Goal: Task Accomplishment & Management: Manage account settings

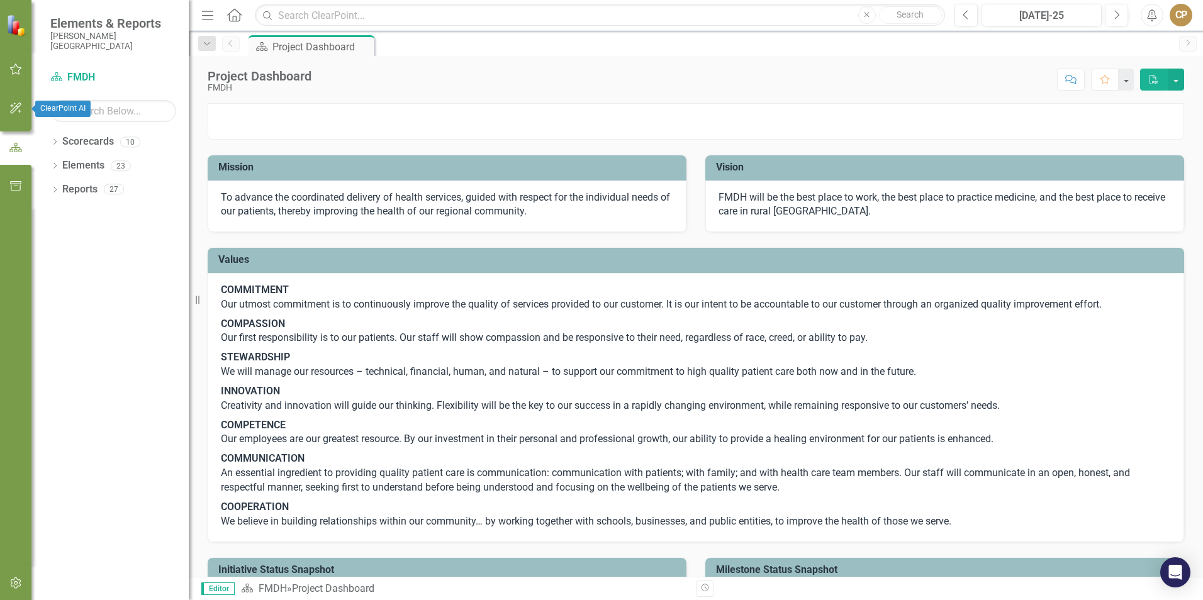
click at [20, 102] on button "button" at bounding box center [16, 109] width 28 height 26
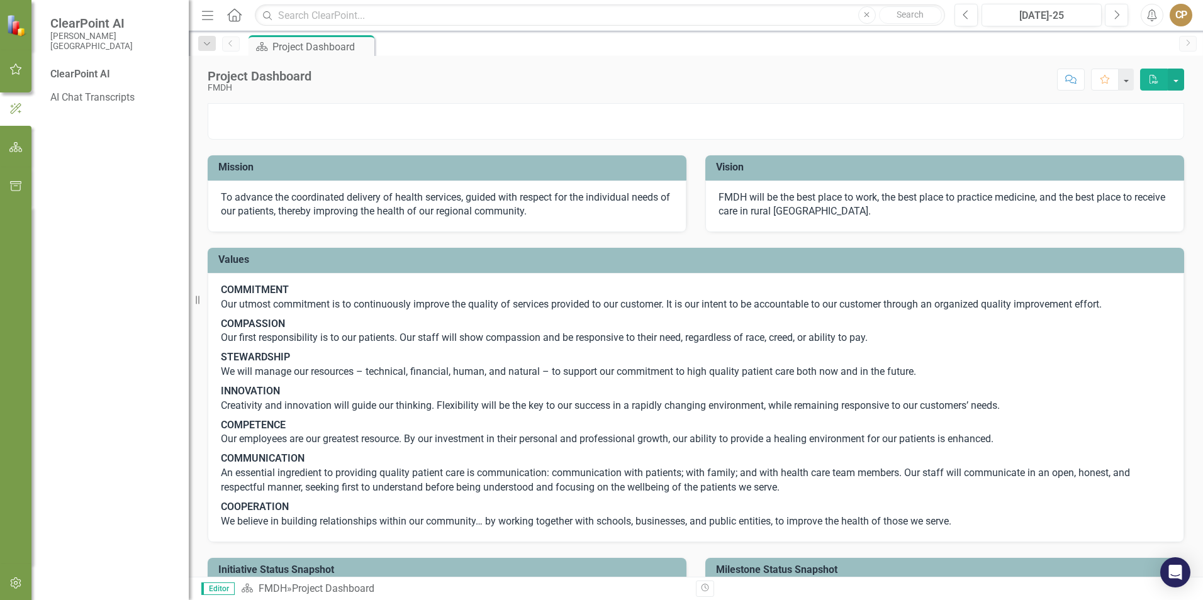
click at [9, 70] on icon "button" at bounding box center [15, 69] width 13 height 10
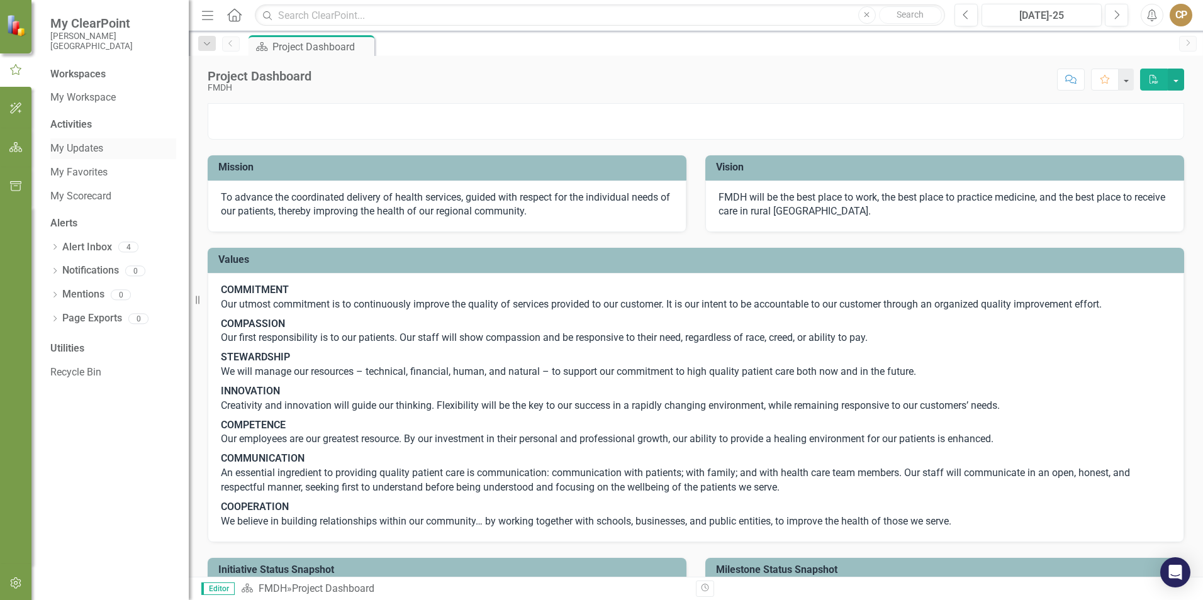
click at [78, 147] on link "My Updates" at bounding box center [113, 149] width 126 height 14
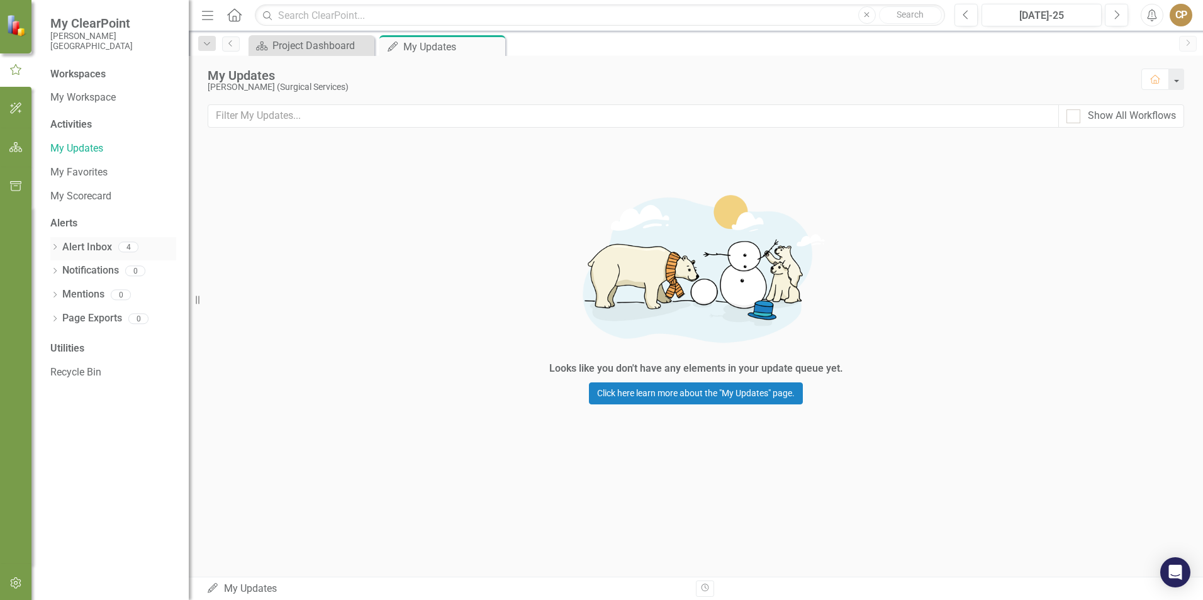
click at [71, 254] on link "Alert Inbox" at bounding box center [87, 247] width 50 height 14
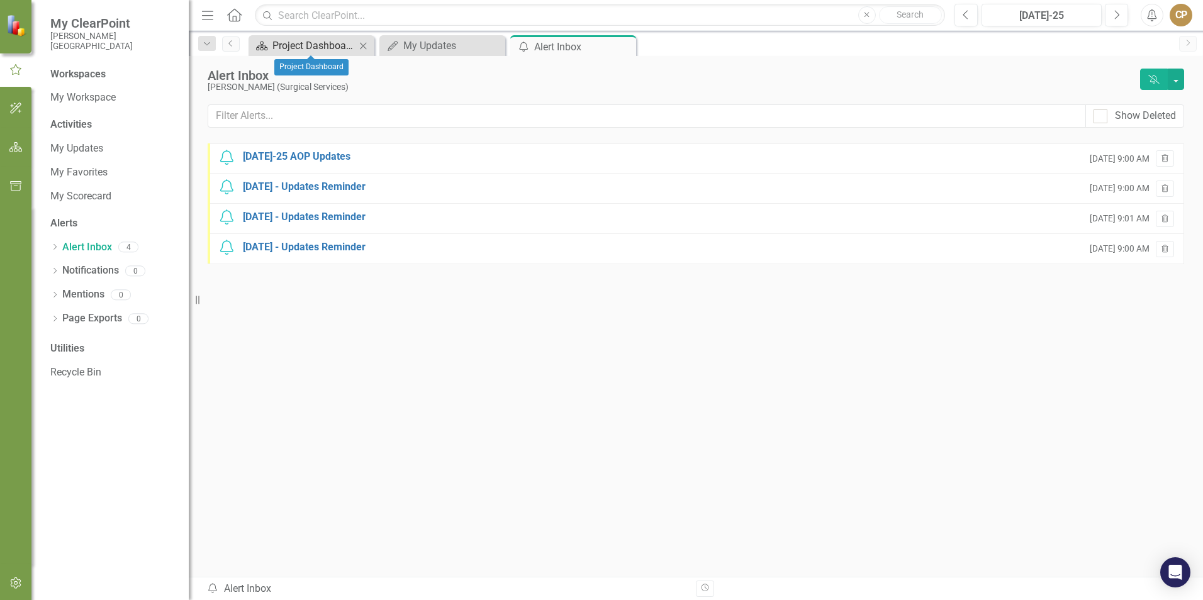
click at [318, 52] on div "Project Dashboard" at bounding box center [314, 46] width 83 height 16
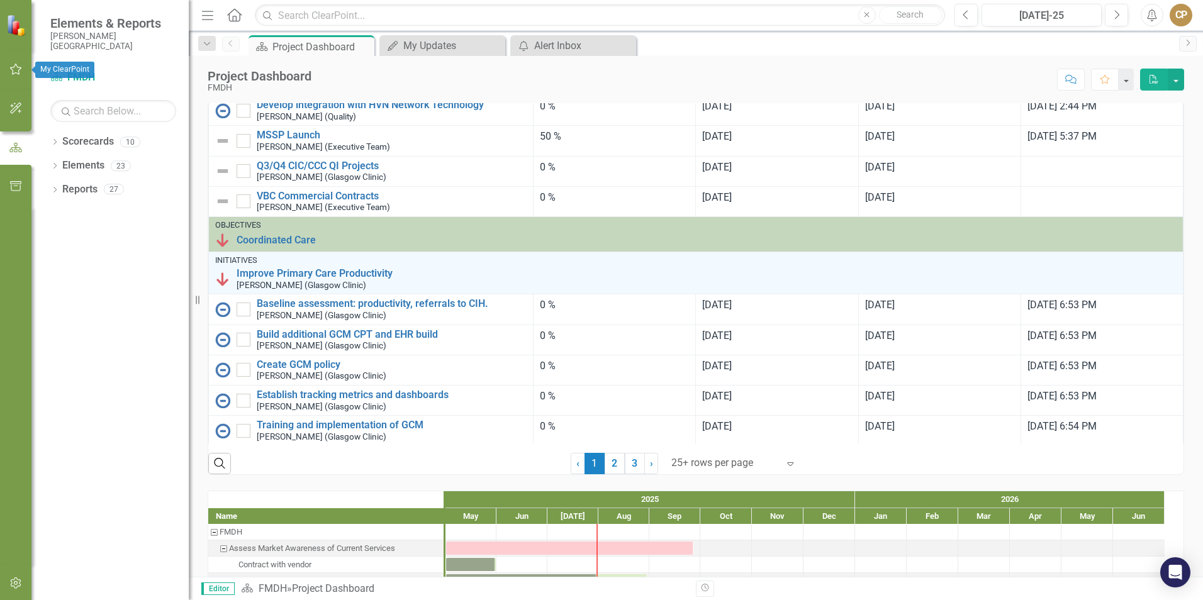
click at [13, 65] on icon "button" at bounding box center [15, 69] width 13 height 10
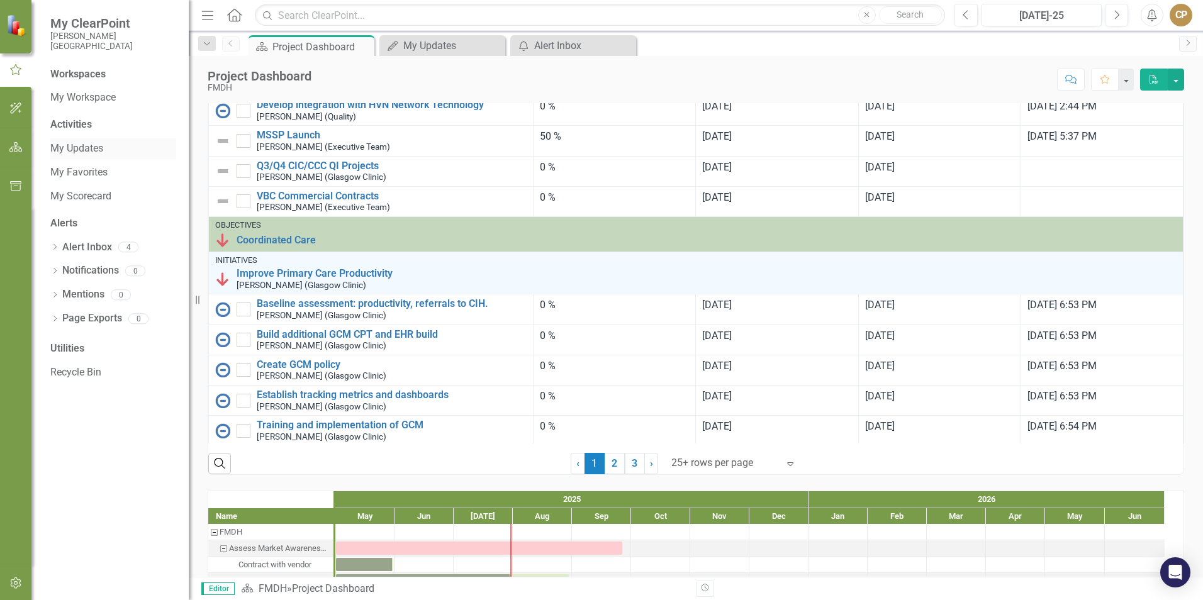
click at [75, 143] on link "My Updates" at bounding box center [113, 149] width 126 height 14
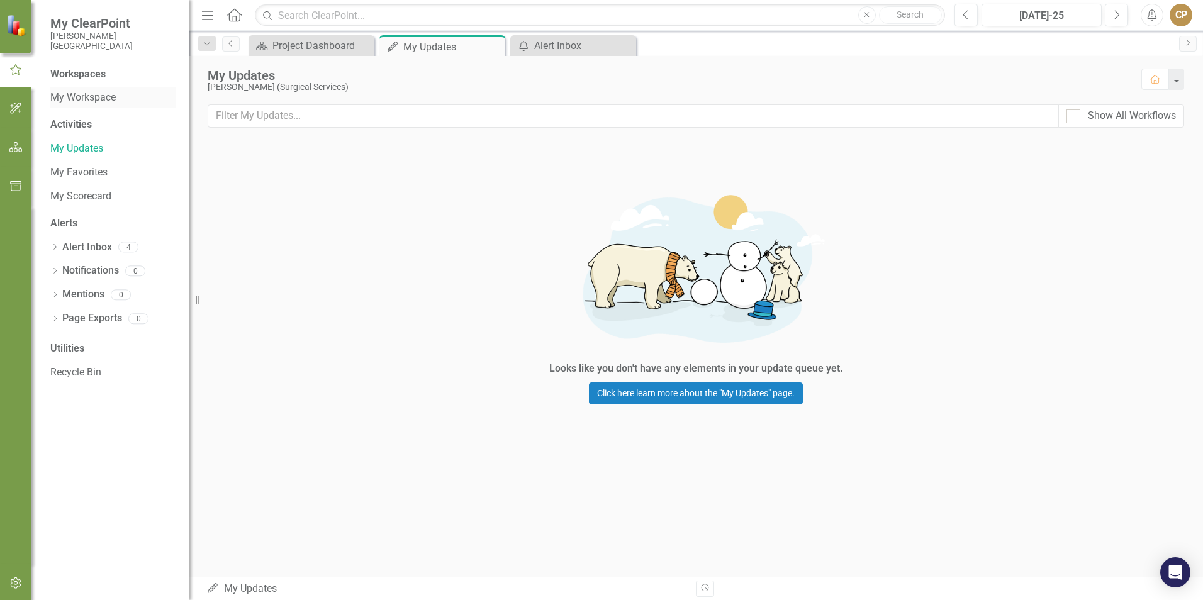
click at [86, 92] on link "My Workspace" at bounding box center [113, 98] width 126 height 14
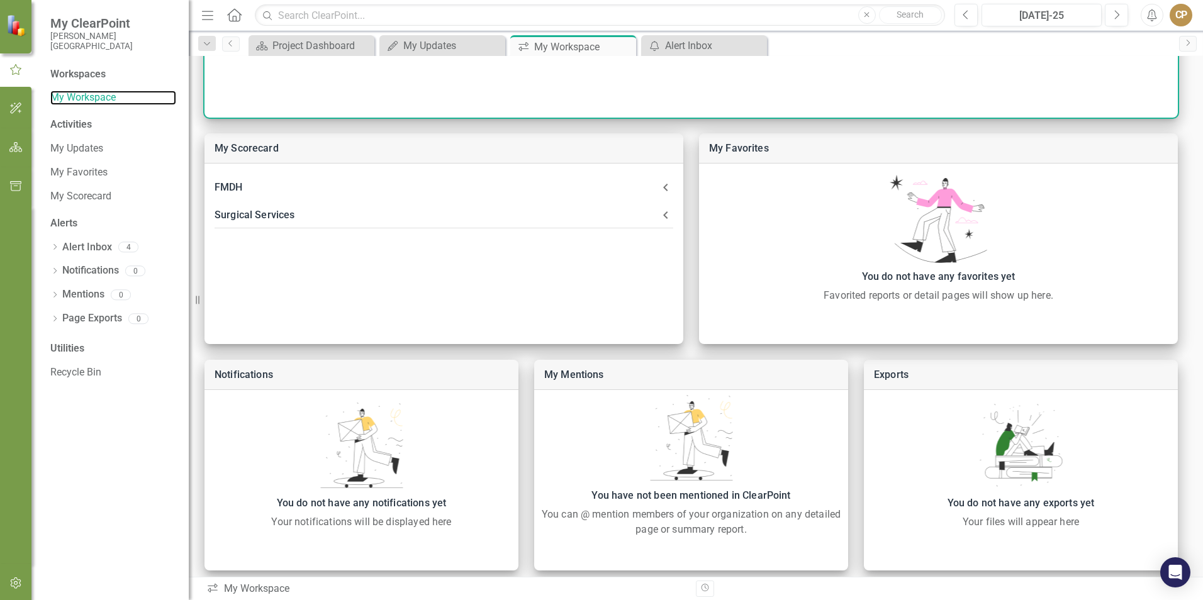
scroll to position [271, 0]
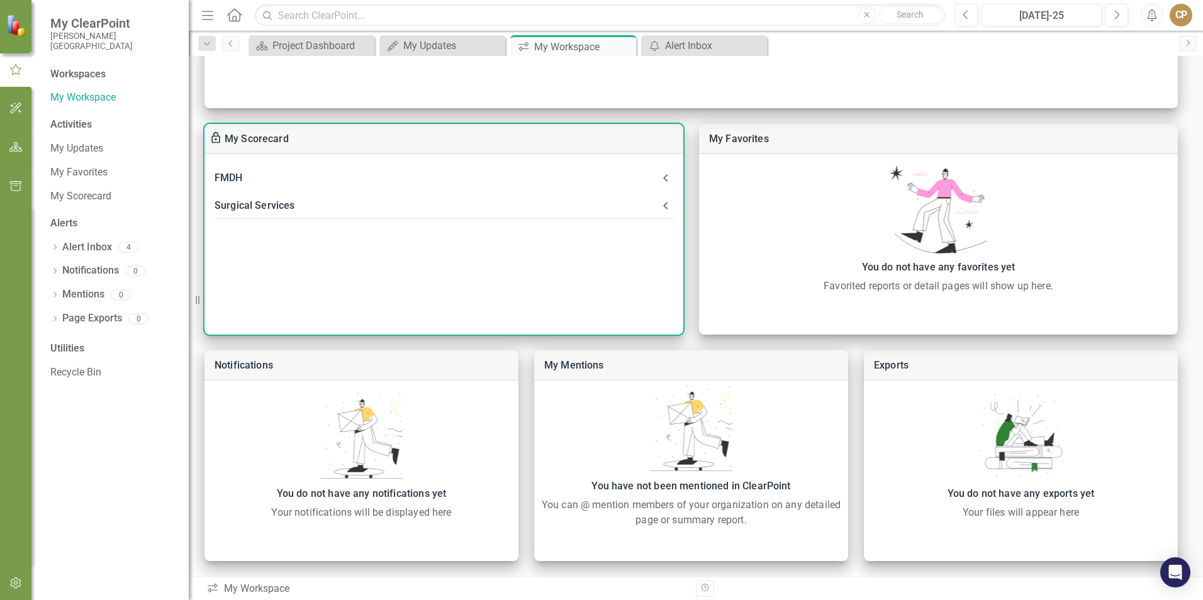
click at [662, 206] on icon at bounding box center [665, 205] width 15 height 15
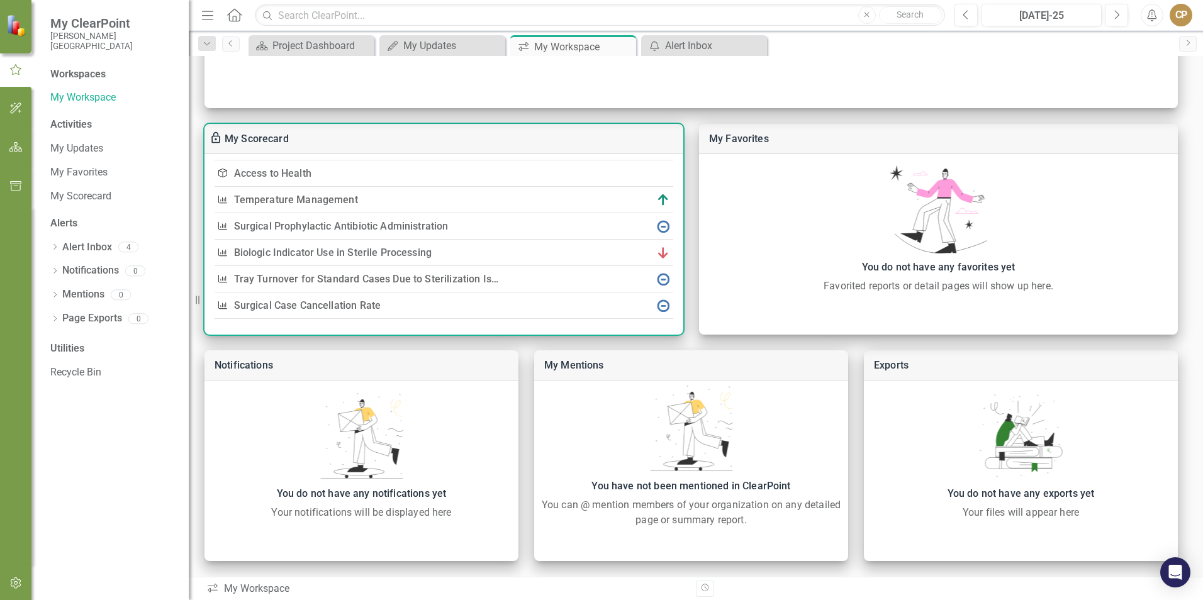
scroll to position [95, 0]
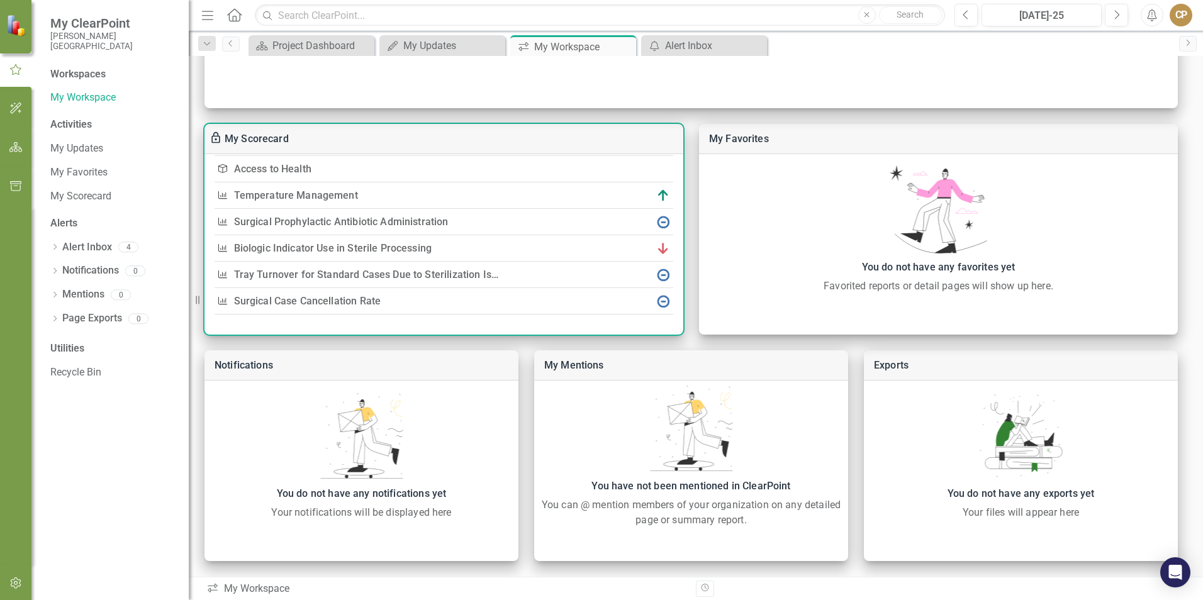
click at [273, 296] on link "Surgical Case Cancellation Rate" at bounding box center [307, 301] width 147 height 12
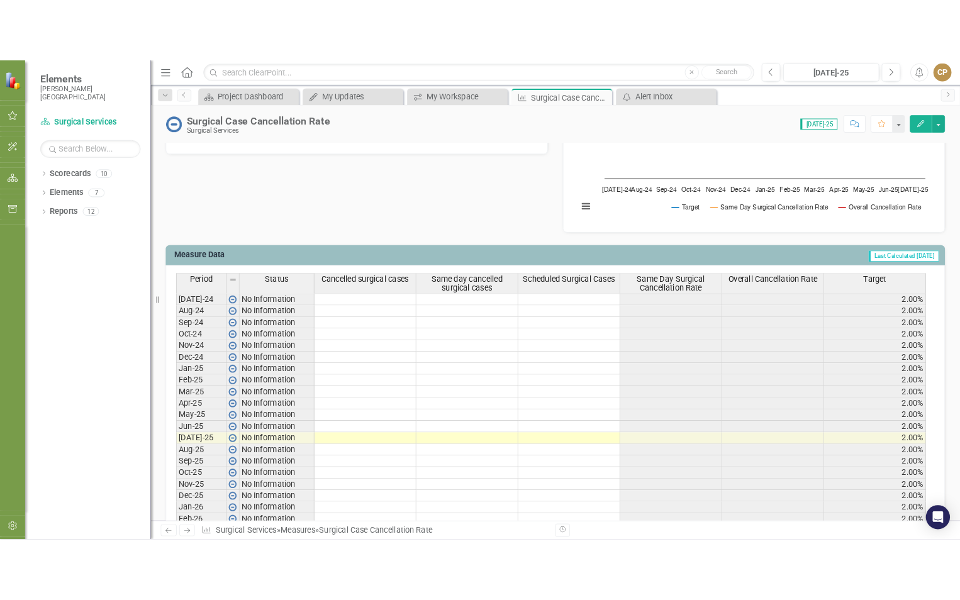
scroll to position [441, 0]
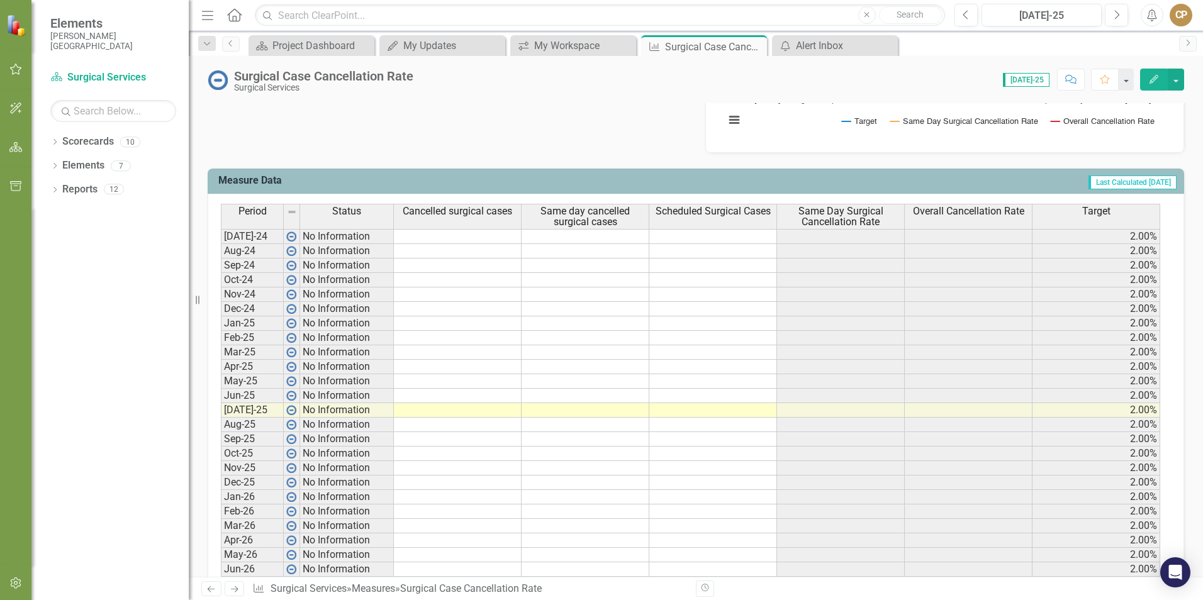
click at [454, 407] on td at bounding box center [458, 410] width 128 height 14
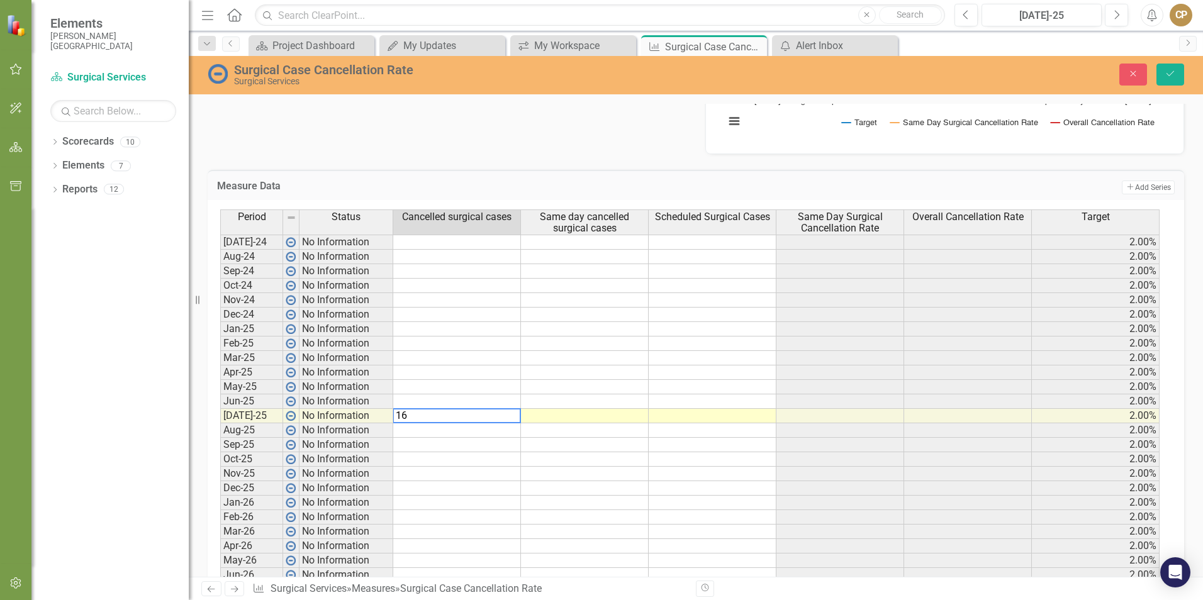
type textarea "16"
click at [554, 417] on td at bounding box center [585, 416] width 128 height 14
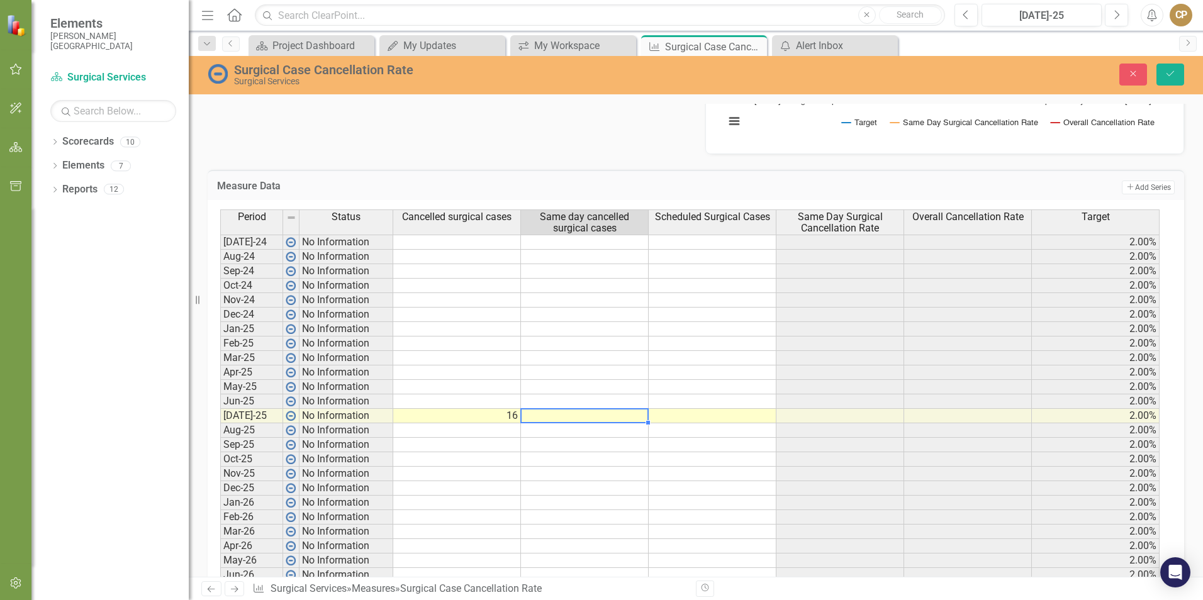
type textarea "4"
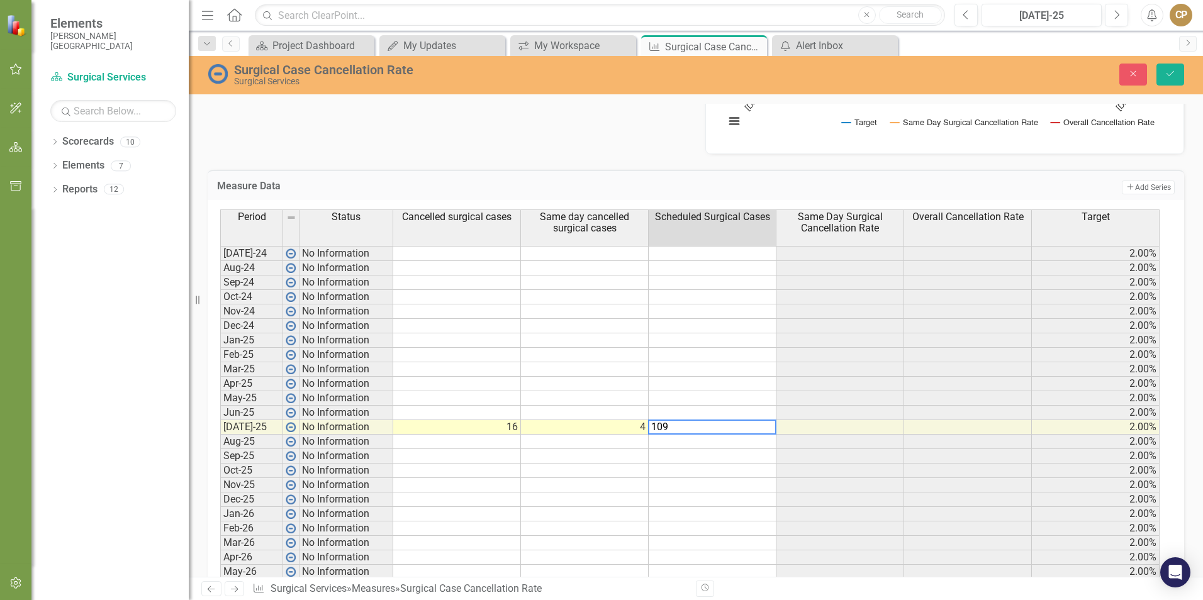
type textarea "109"
click at [580, 140] on div "Analysis [DATE]-25 Recommendations [DATE]-25 Surgical Case Cancellation Rate Ch…" at bounding box center [696, 27] width 996 height 253
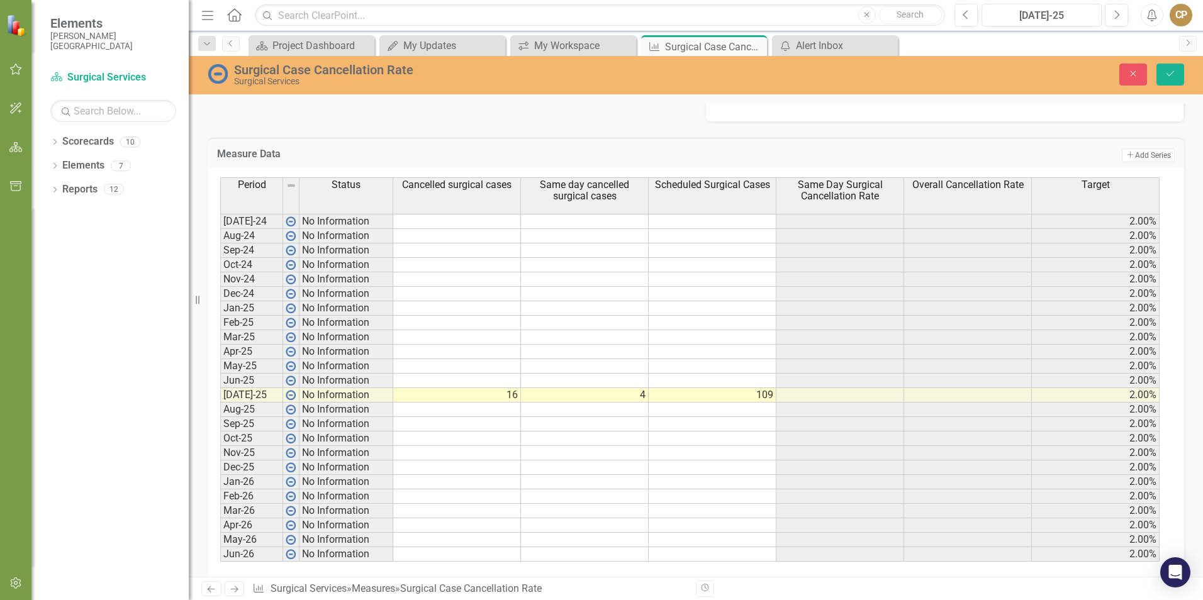
scroll to position [488, 0]
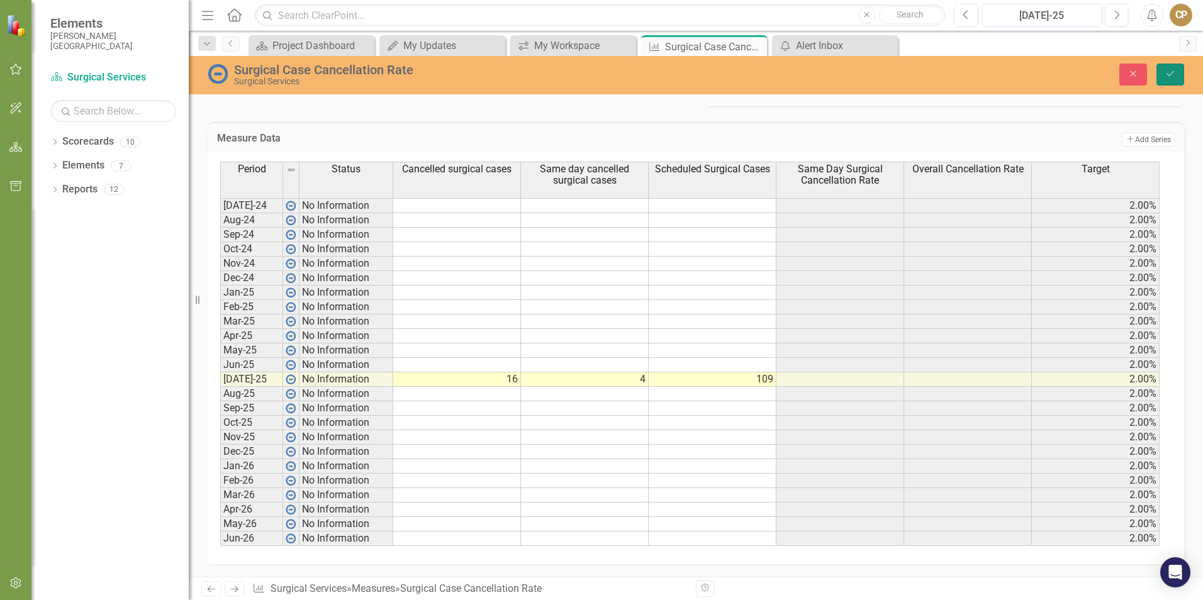
click at [1173, 84] on button "Save" at bounding box center [1171, 75] width 28 height 22
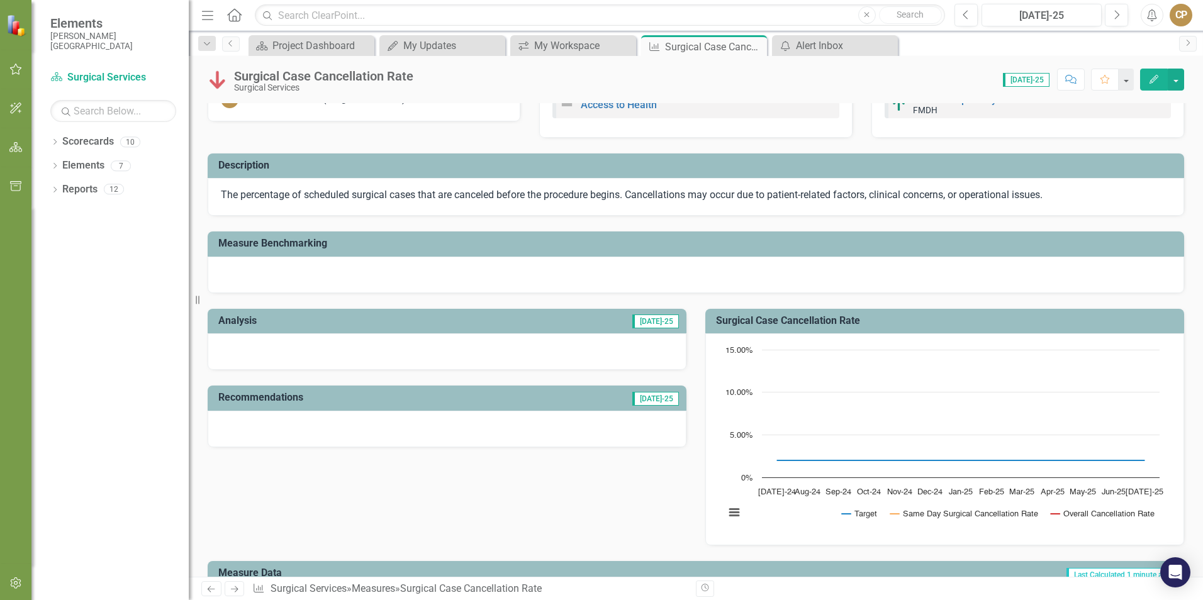
scroll to position [0, 0]
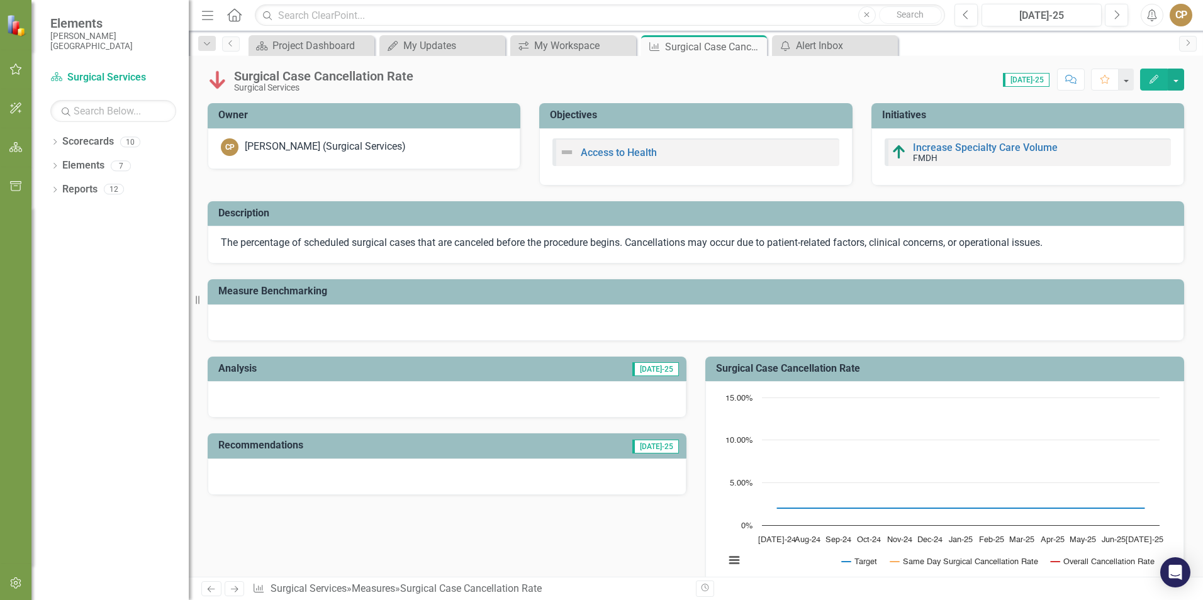
click at [584, 389] on div at bounding box center [447, 399] width 479 height 37
click at [979, 150] on link "Increase Specialty Care Volume" at bounding box center [985, 148] width 145 height 12
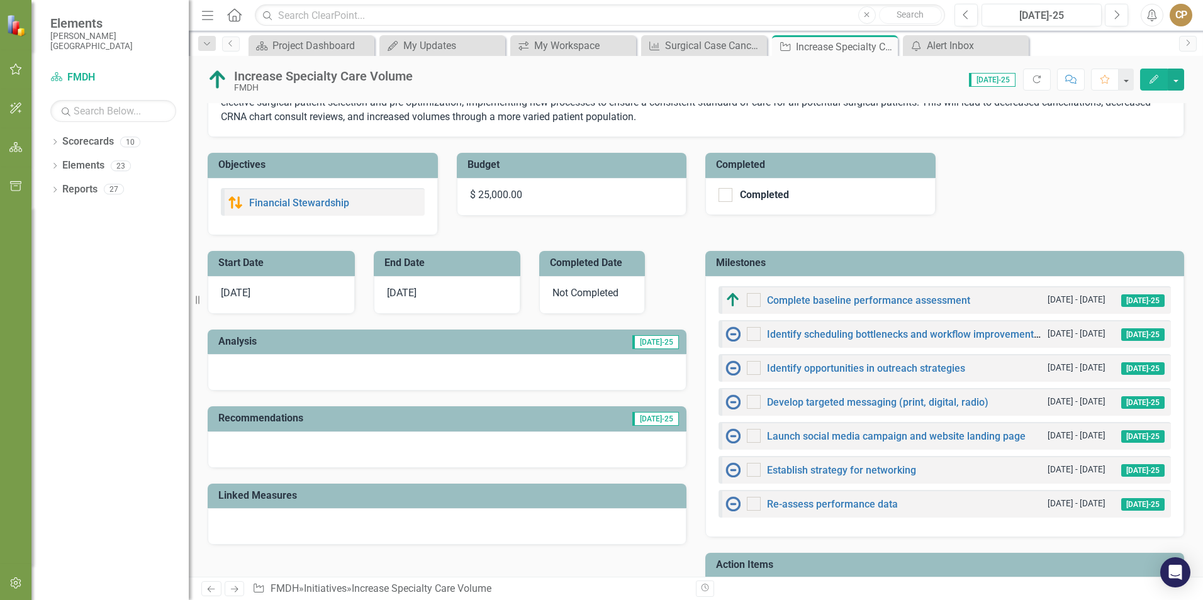
scroll to position [315, 0]
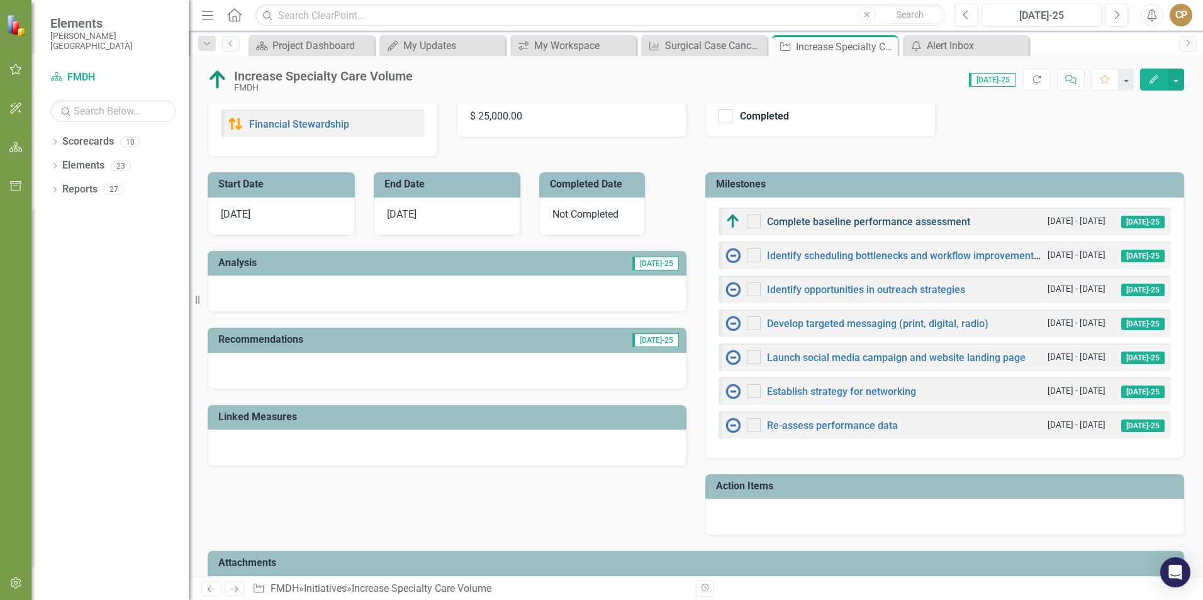
click at [884, 228] on link "Complete baseline performance assessment" at bounding box center [868, 222] width 203 height 12
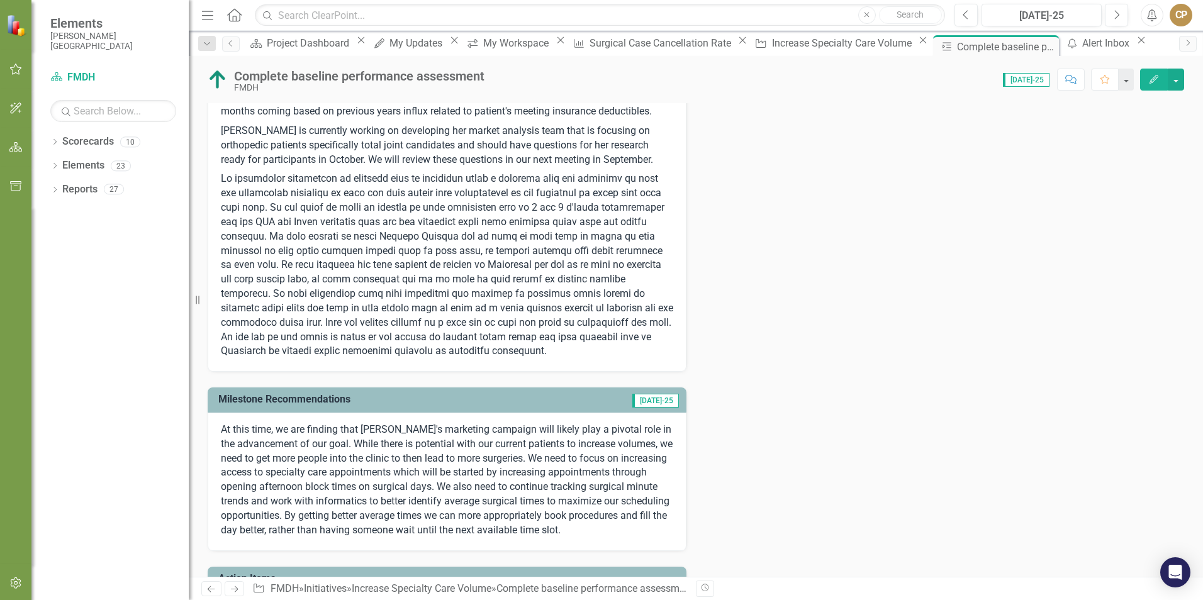
scroll to position [441, 0]
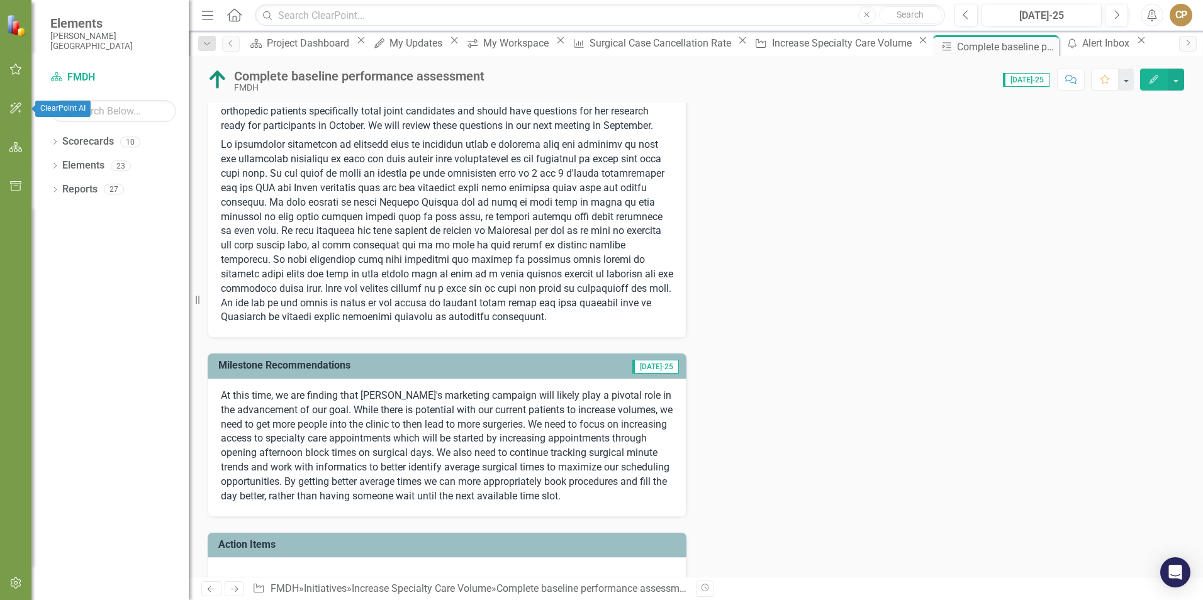
click at [14, 104] on icon "button" at bounding box center [15, 108] width 13 height 10
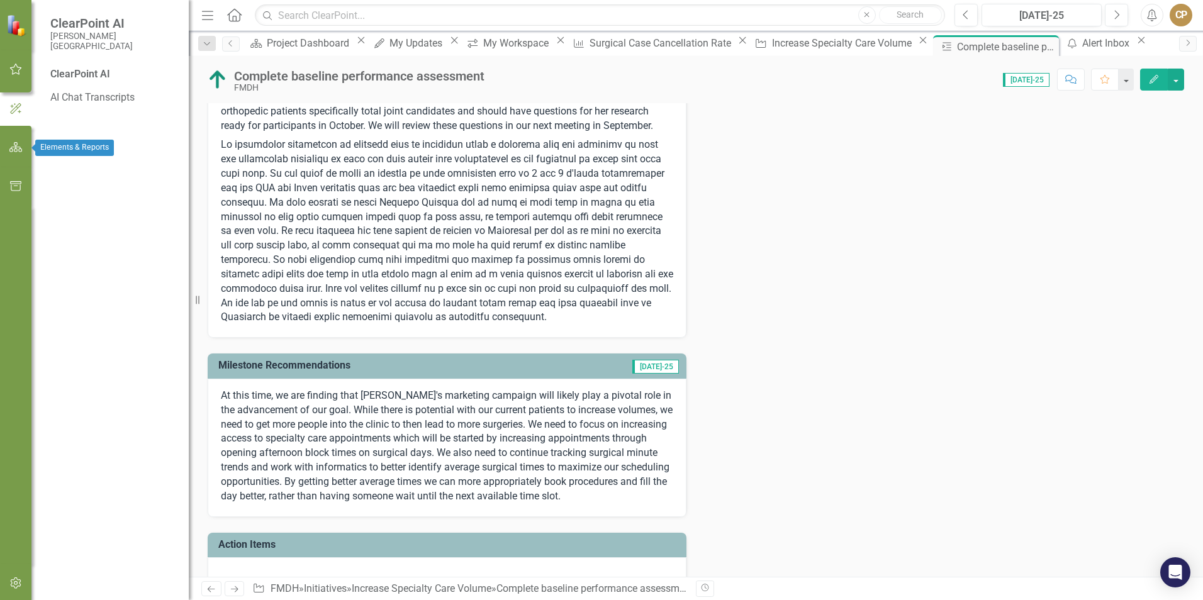
click at [14, 142] on icon "button" at bounding box center [15, 147] width 13 height 10
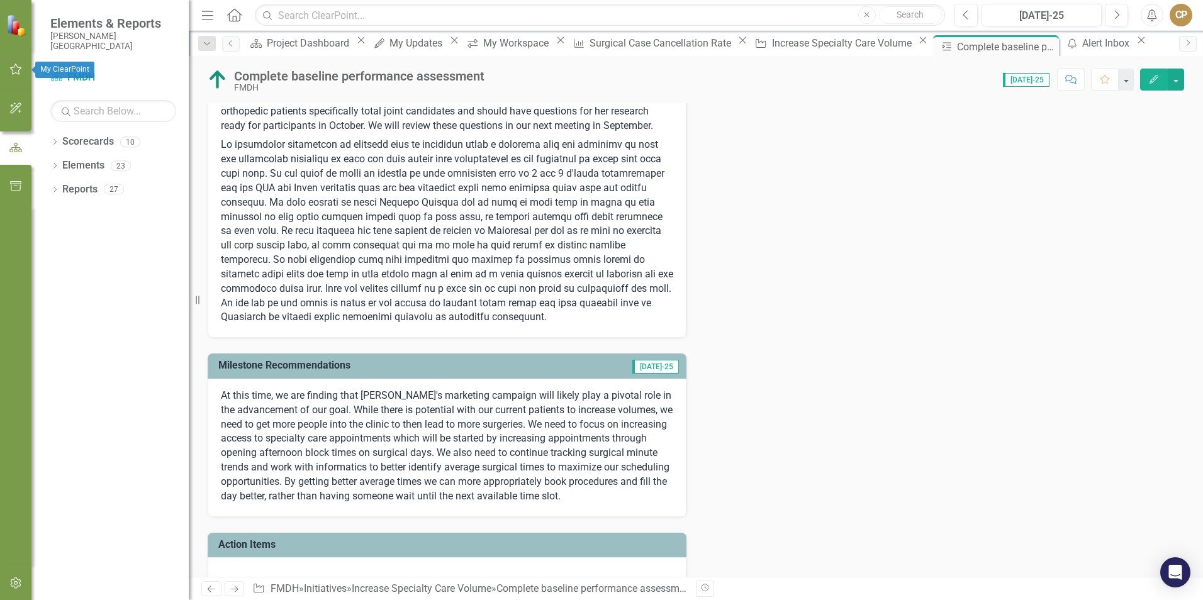
click at [11, 65] on icon "button" at bounding box center [15, 69] width 13 height 10
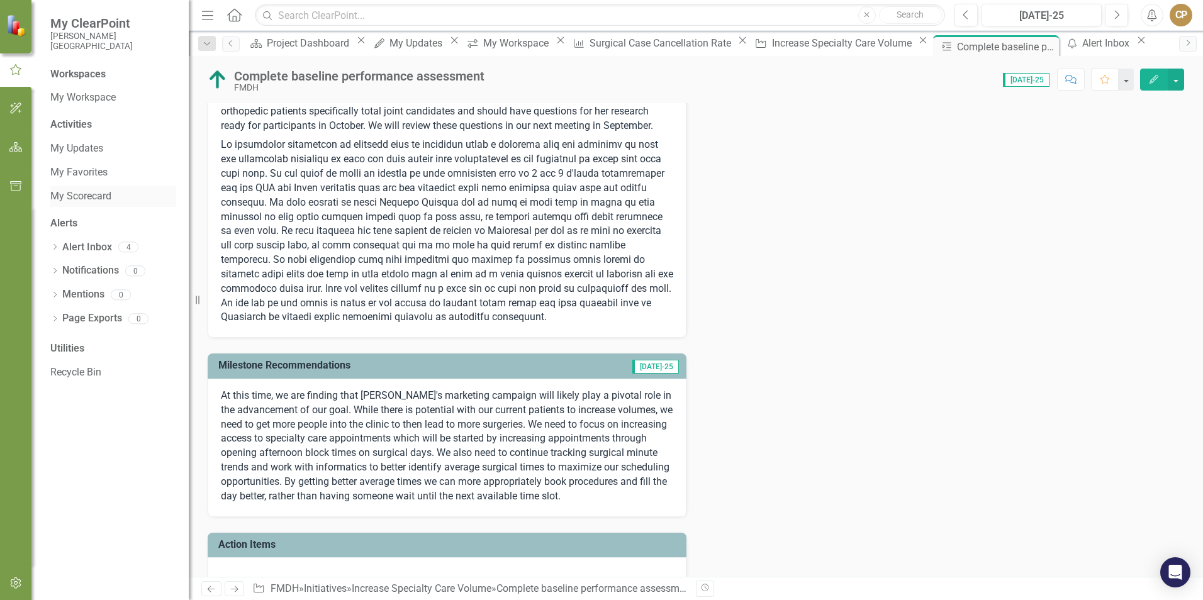
drag, startPoint x: 82, startPoint y: 210, endPoint x: 85, endPoint y: 194, distance: 15.3
click at [82, 208] on div "Workspaces My Workspace Activities My Updates My Favorites My Scorecard Alerts …" at bounding box center [109, 333] width 157 height 533
click at [84, 195] on link "My Scorecard" at bounding box center [113, 196] width 126 height 14
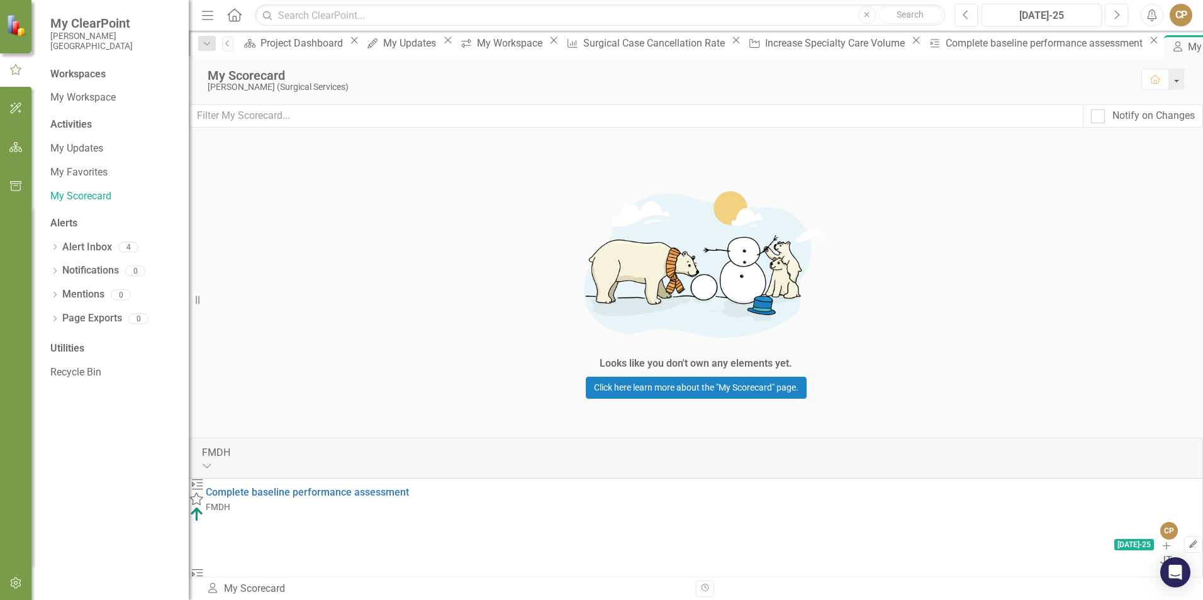
click at [1189, 541] on icon "Edit" at bounding box center [1193, 545] width 9 height 8
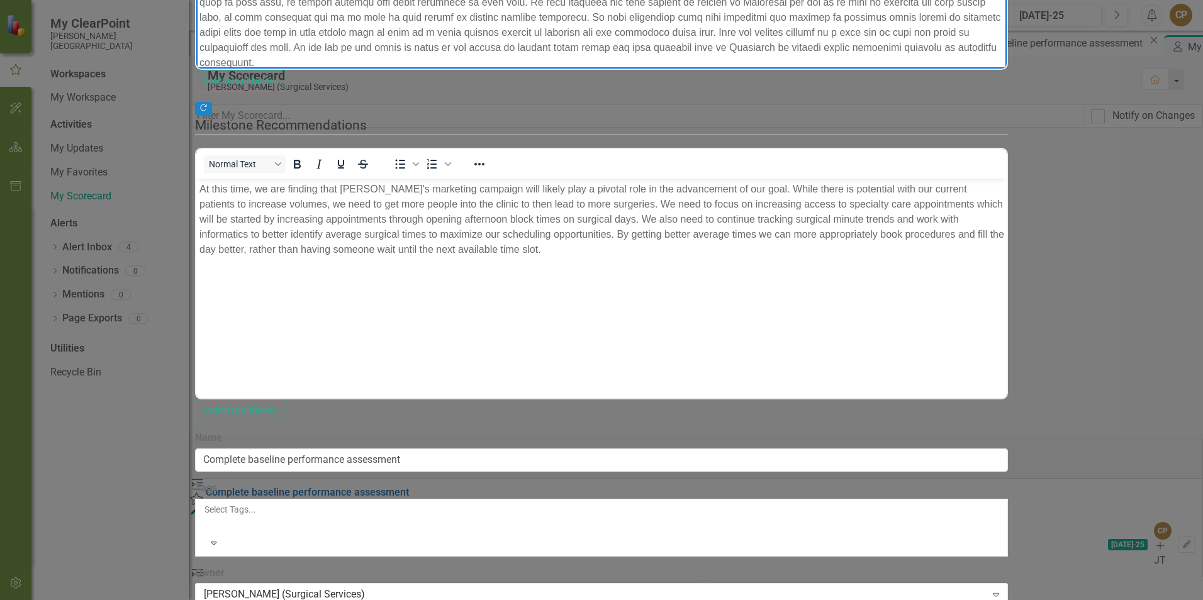
scroll to position [63, 0]
drag, startPoint x: 477, startPoint y: 3, endPoint x: 432, endPoint y: -1, distance: 45.5
click at [432, 0] on p "Rich Text Area. Press ALT-0 for help." at bounding box center [601, 10] width 805 height 121
click at [480, 15] on p "Rich Text Area. Press ALT-0 for help." at bounding box center [601, 10] width 805 height 121
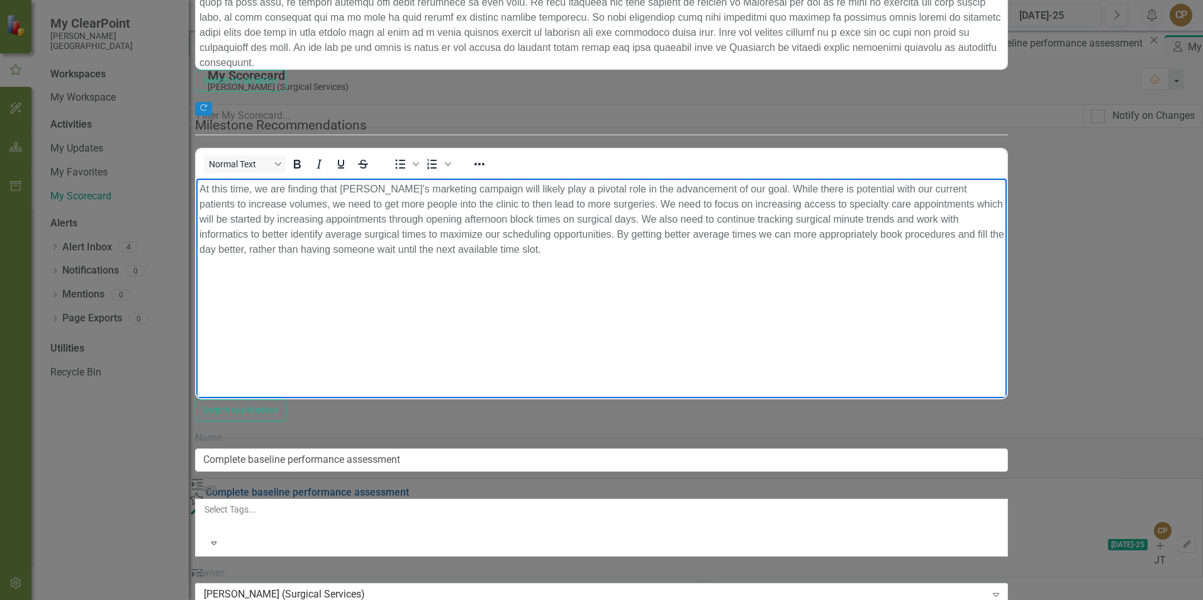
click at [510, 254] on p "At this time, we are finding that [PERSON_NAME]'s marketing campaign will likel…" at bounding box center [601, 219] width 805 height 76
drag, startPoint x: 261, startPoint y: 187, endPoint x: 183, endPoint y: 186, distance: 77.4
click at [196, 186] on html "At this time, we are finding that [PERSON_NAME]'s marketing campaign will likel…" at bounding box center [601, 272] width 811 height 189
click at [490, 255] on p "We are finding that [PERSON_NAME]'s marketing campaign will likely play a pivot…" at bounding box center [601, 219] width 805 height 76
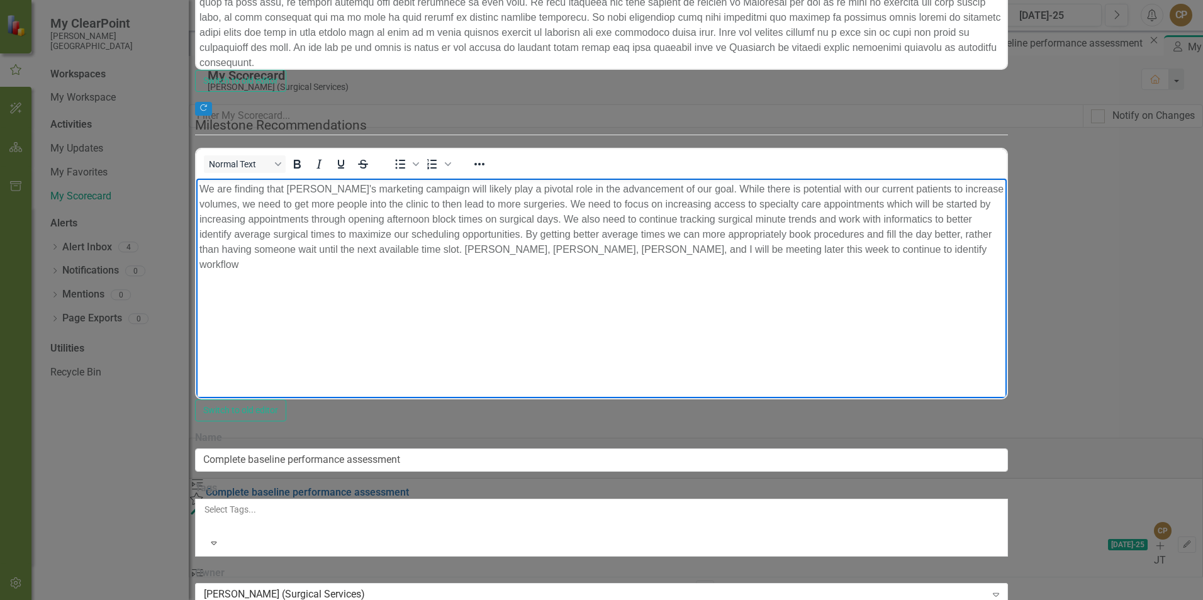
click at [835, 246] on p "We are finding that [PERSON_NAME]'s marketing campaign will likely play a pivot…" at bounding box center [601, 226] width 805 height 91
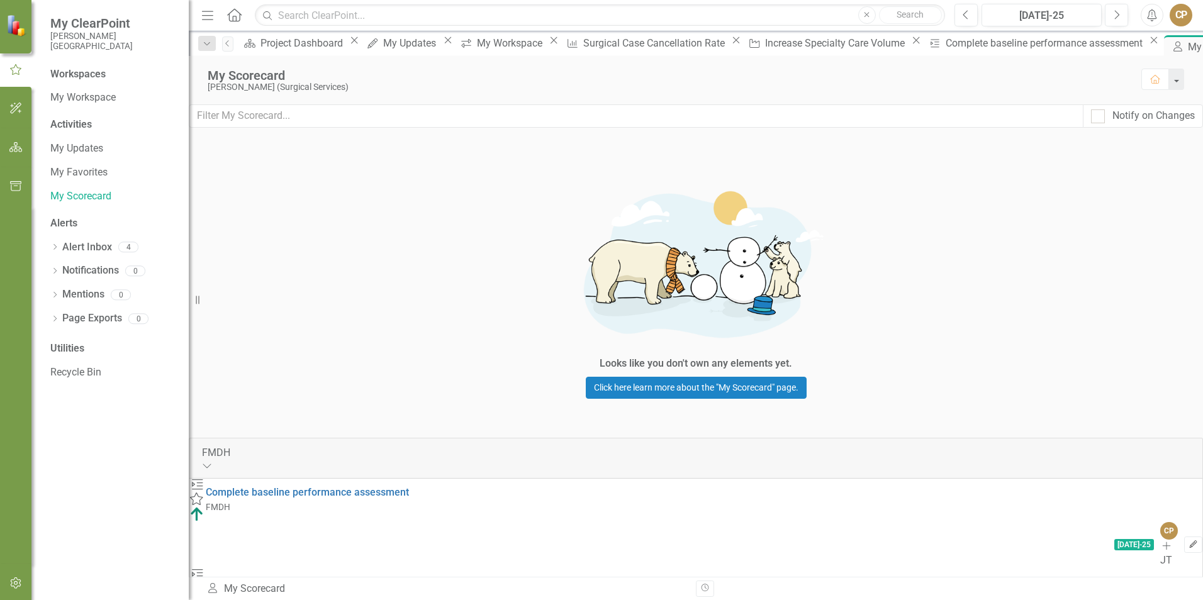
click at [1189, 541] on icon "Edit" at bounding box center [1193, 545] width 9 height 8
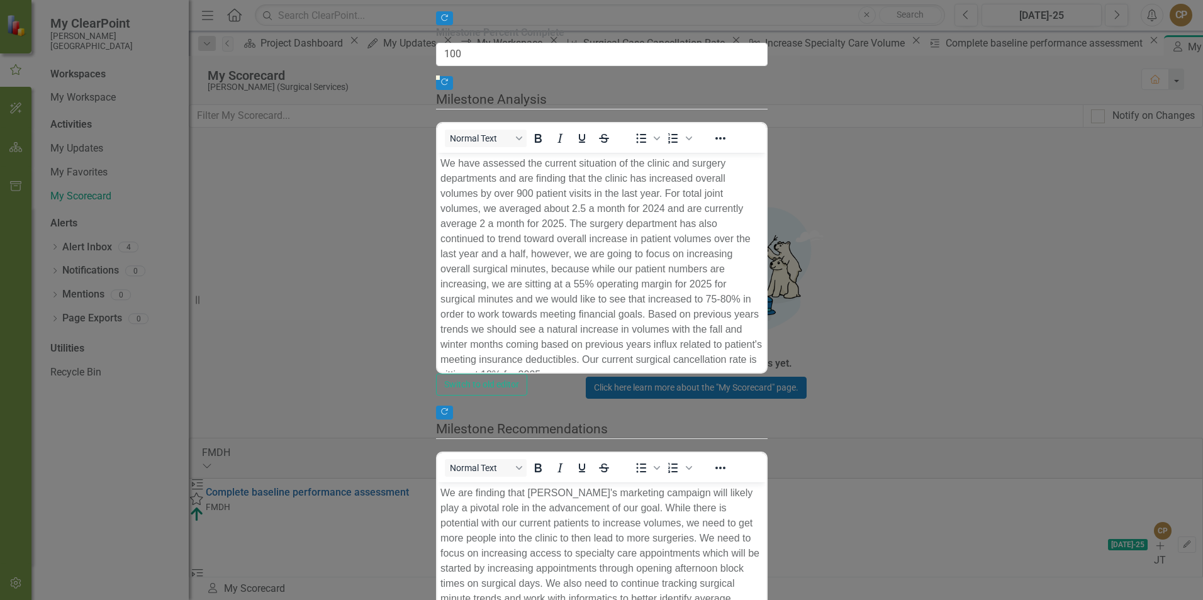
scroll to position [43, 0]
click at [763, 196] on p "We have assessed the current situation of the clinic and surgery departments an…" at bounding box center [601, 226] width 323 height 227
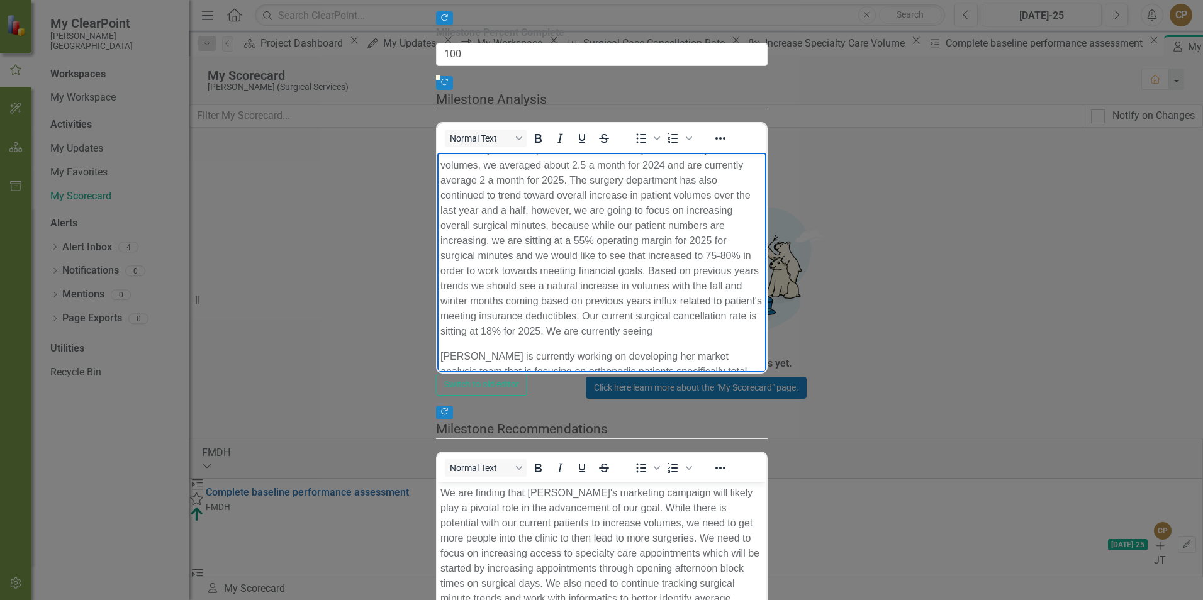
scroll to position [252, 0]
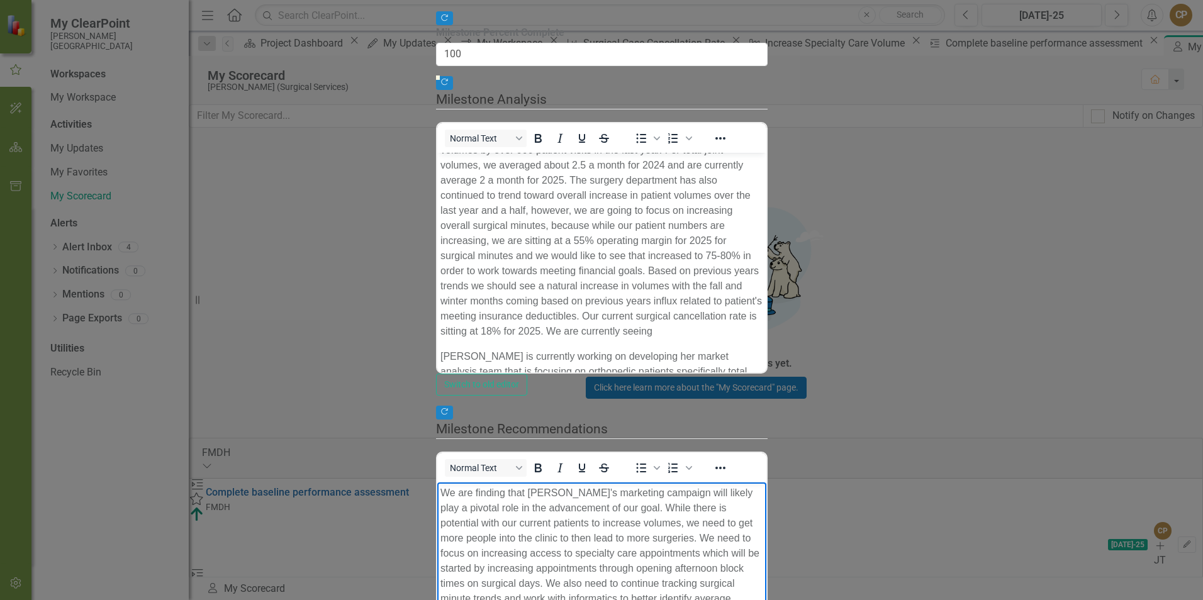
click at [763, 565] on p "We are finding that [PERSON_NAME]'s marketing campaign will likely play a pivot…" at bounding box center [601, 606] width 323 height 242
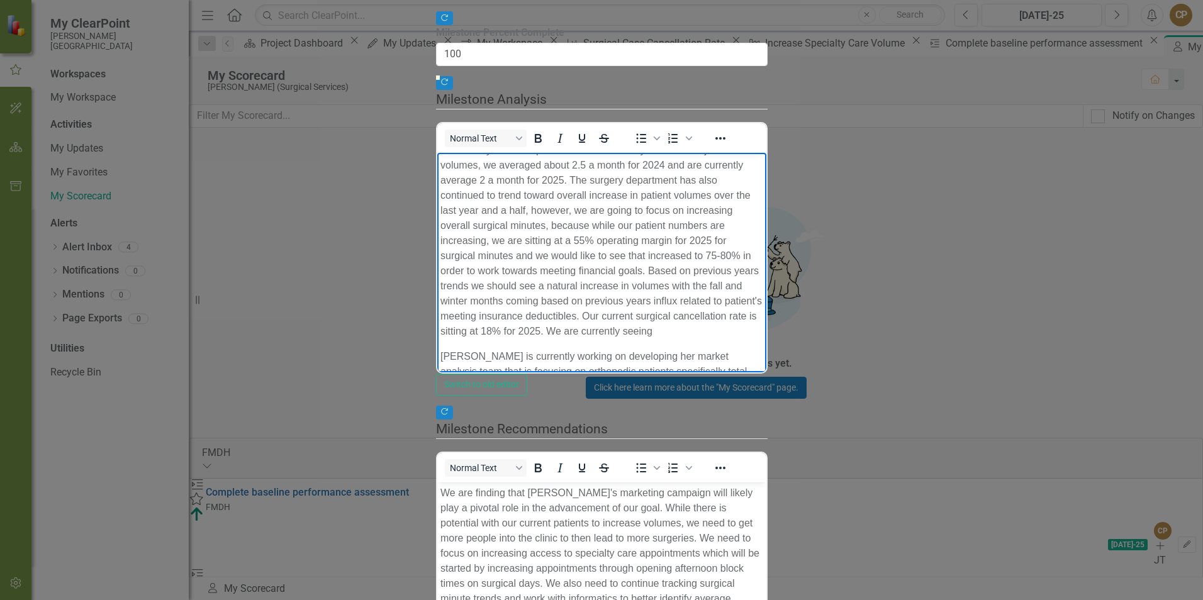
click at [763, 191] on p "We have assessed the current situation of the clinic and surgery departments an…" at bounding box center [601, 226] width 323 height 227
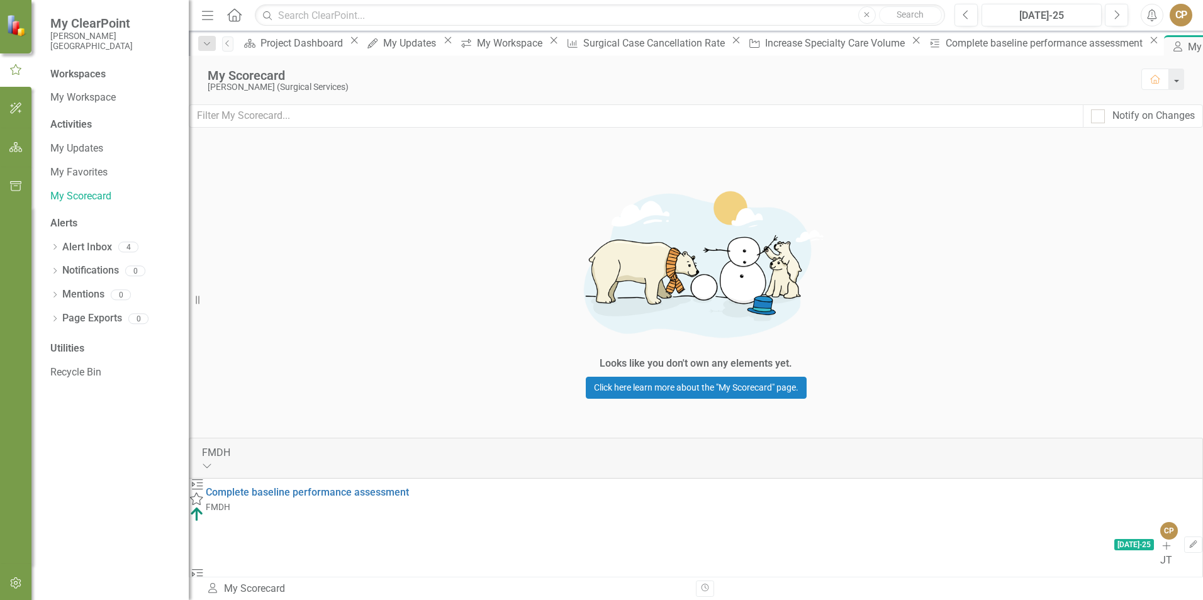
scroll to position [263, 0]
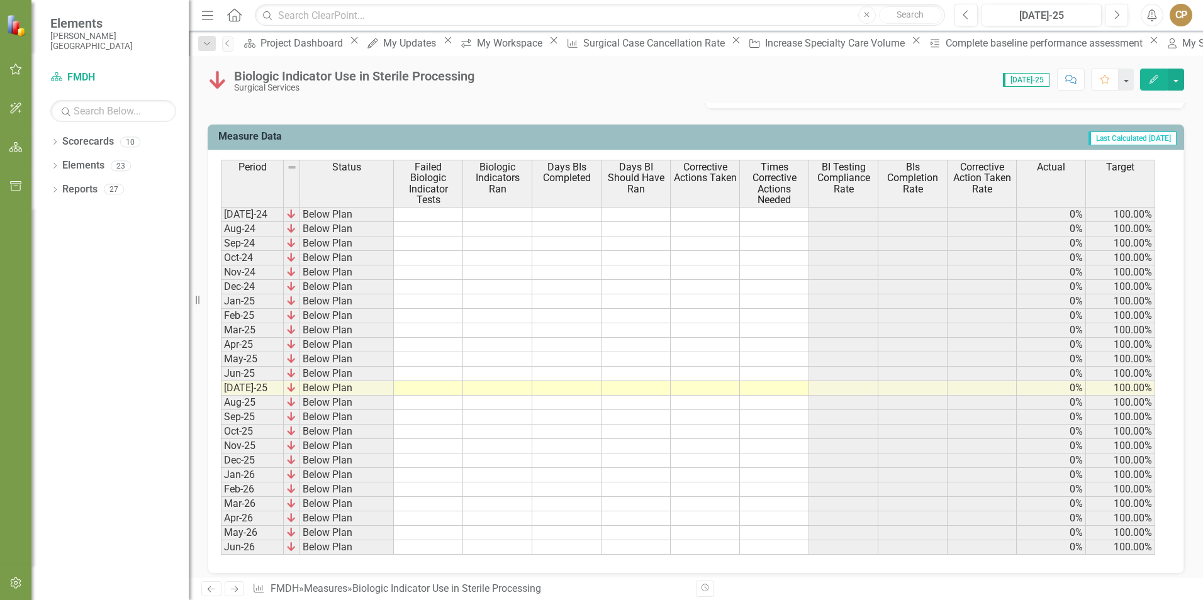
scroll to position [504, 0]
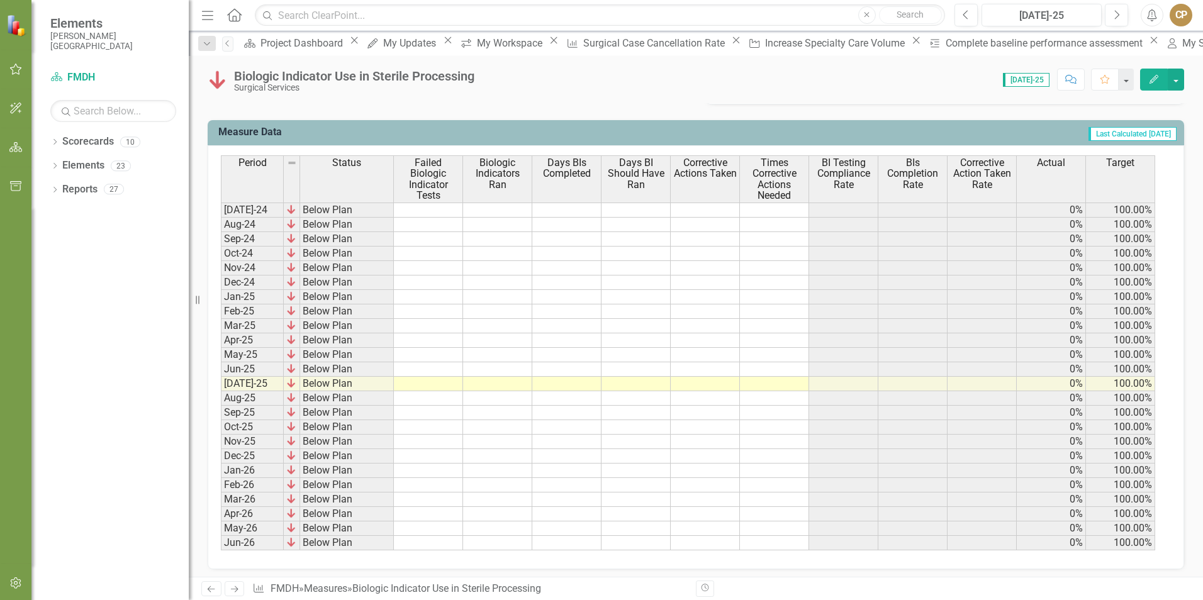
click at [435, 385] on td at bounding box center [428, 384] width 69 height 14
type textarea "0"
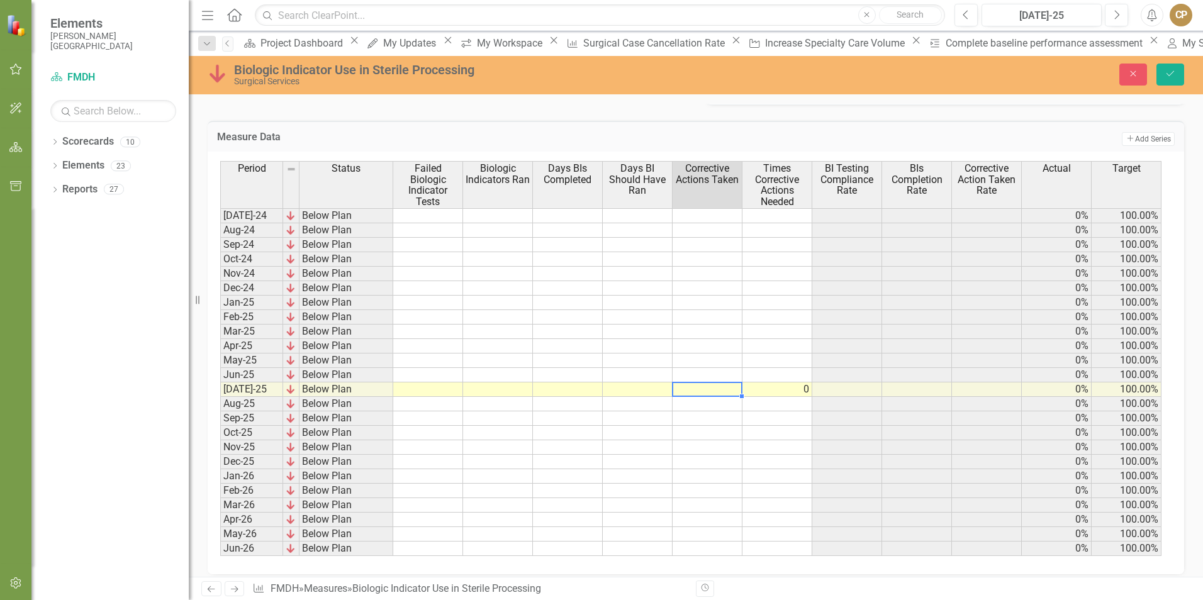
type textarea "0"
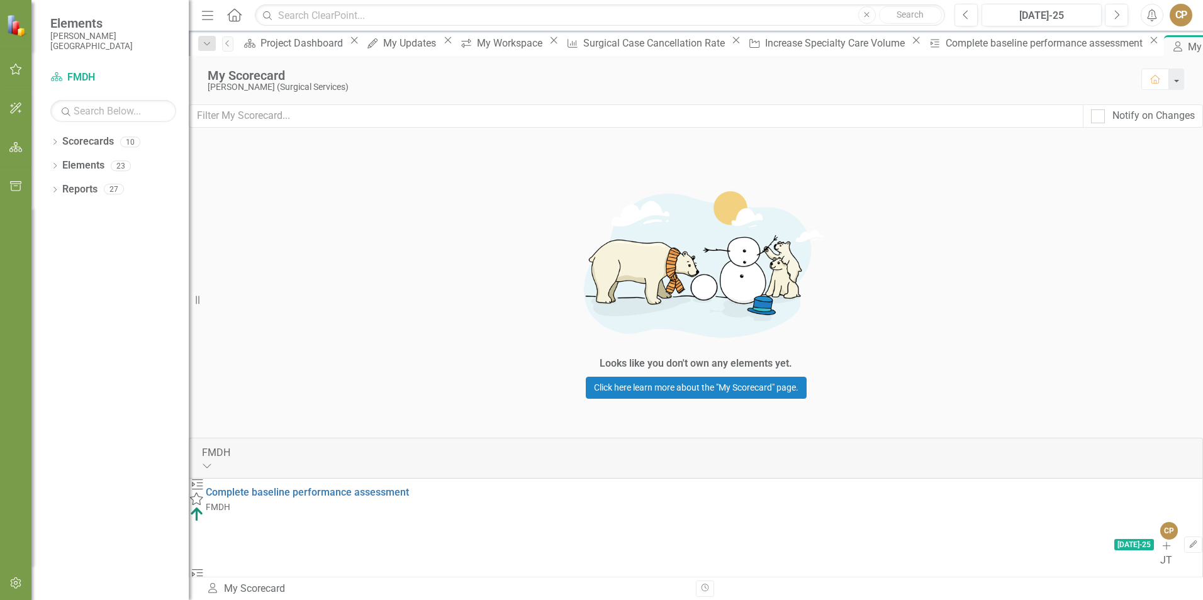
scroll to position [252, 0]
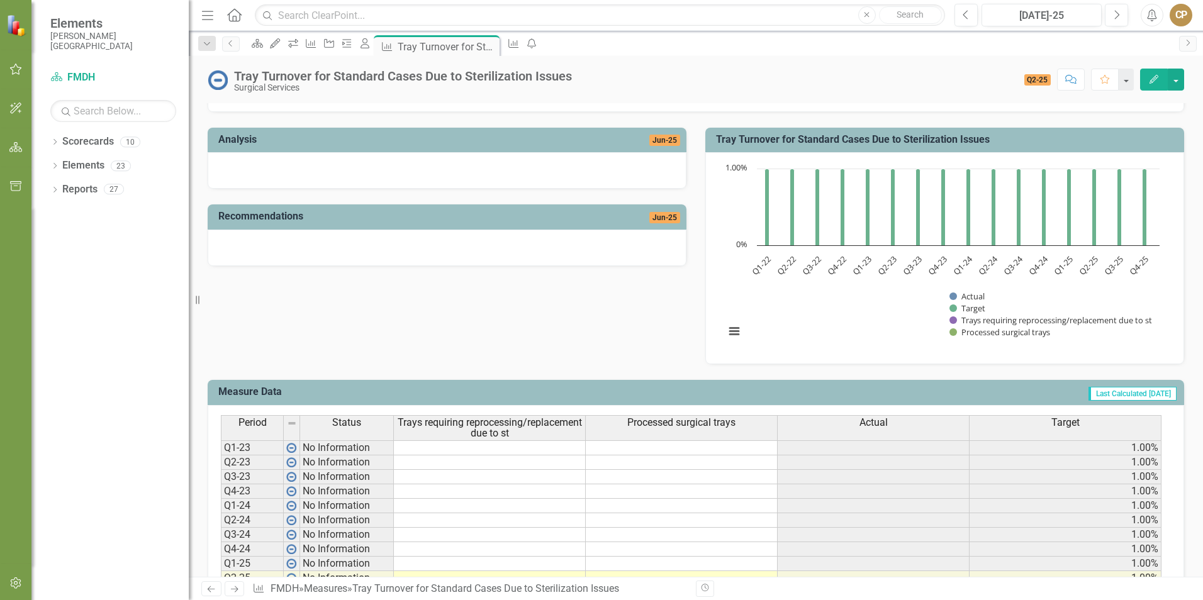
scroll to position [298, 0]
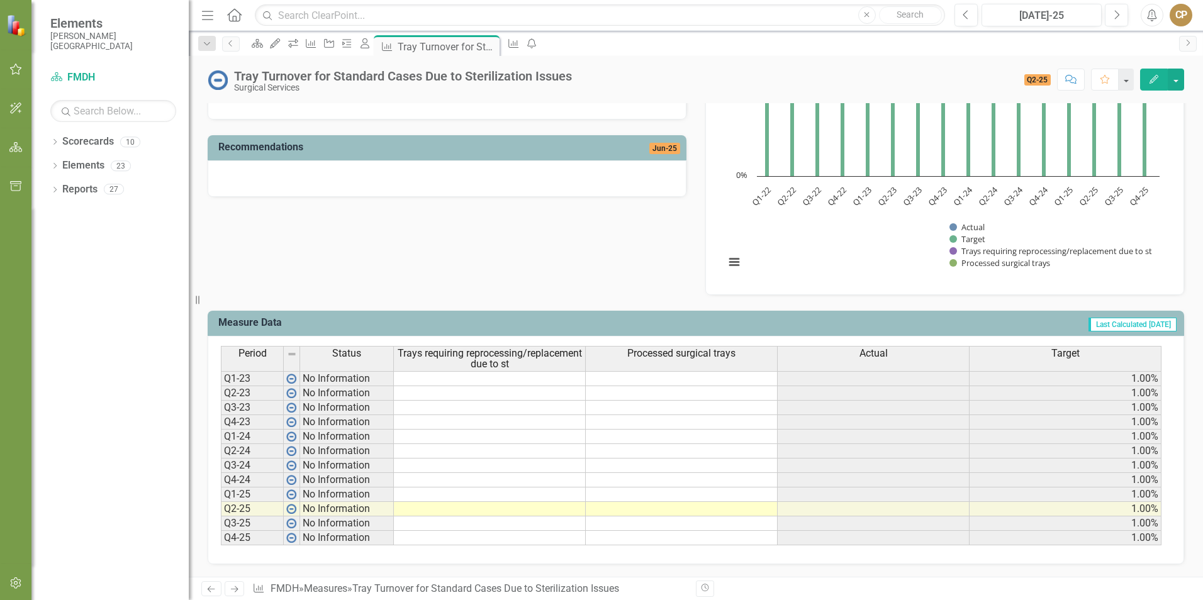
click at [221, 515] on div "Period Status Trays requiring reprocessing/replacement due to st Processed surg…" at bounding box center [221, 446] width 0 height 200
type textarea "0"
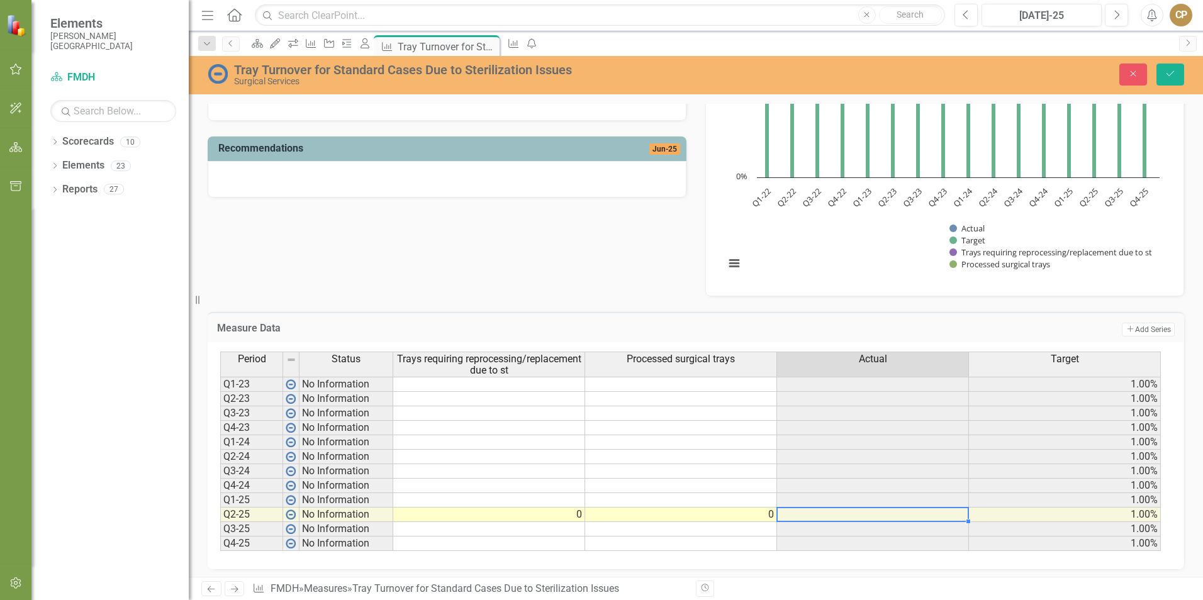
type textarea "0"
click at [541, 305] on div "Measure Data Add Add Series Period Status Trays requiring reprocessing/replacem…" at bounding box center [696, 433] width 996 height 274
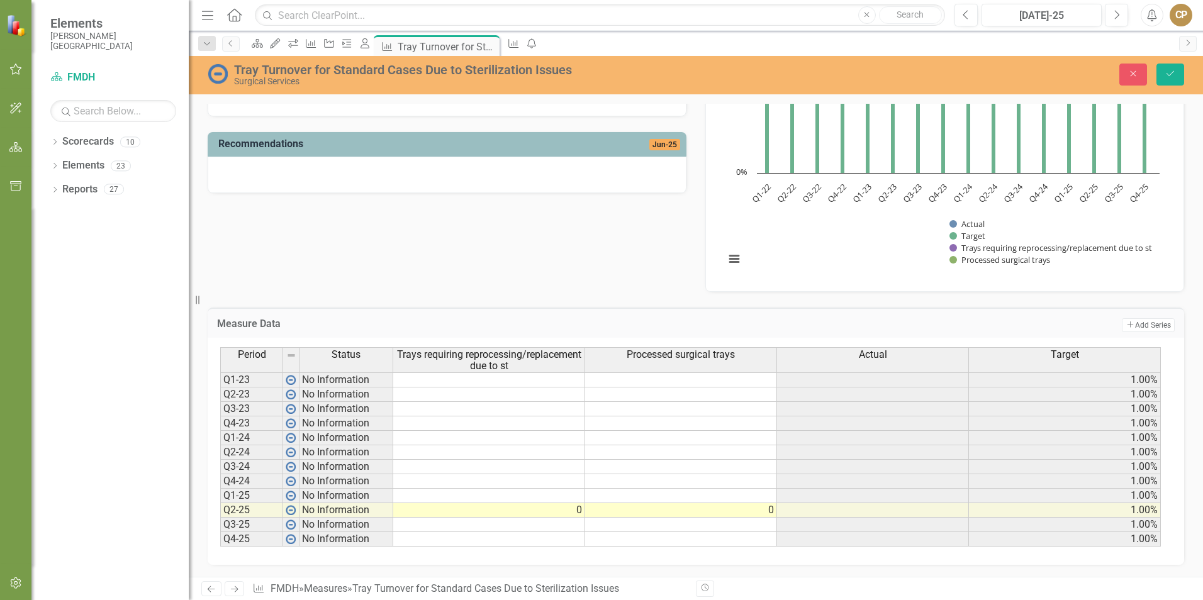
scroll to position [303, 0]
click at [1176, 72] on icon "Save" at bounding box center [1170, 73] width 11 height 9
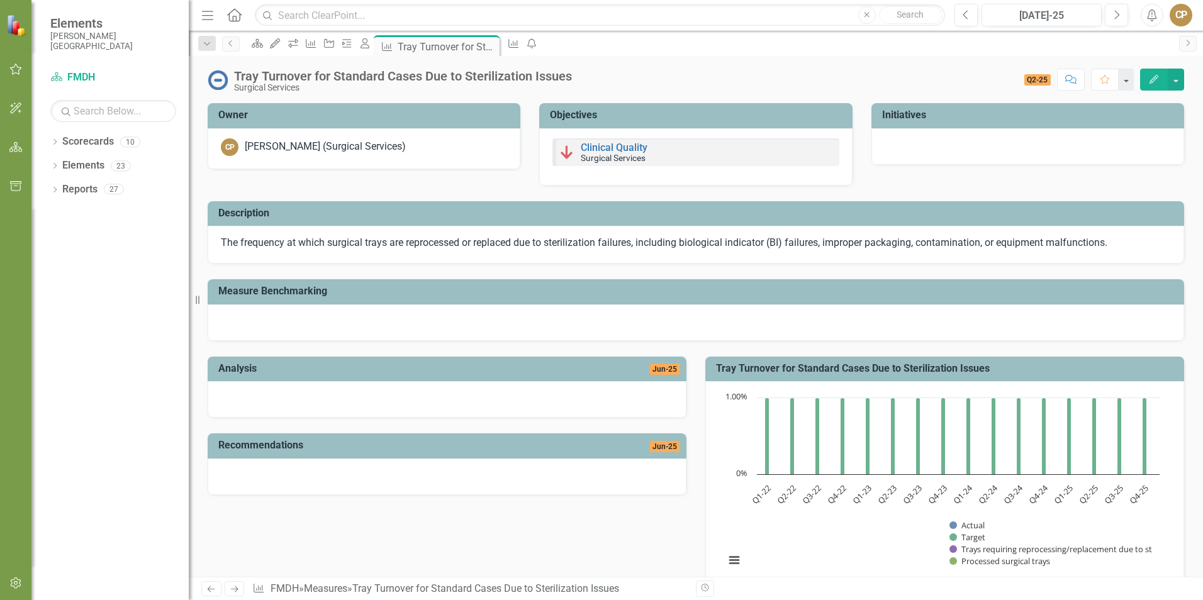
scroll to position [298, 0]
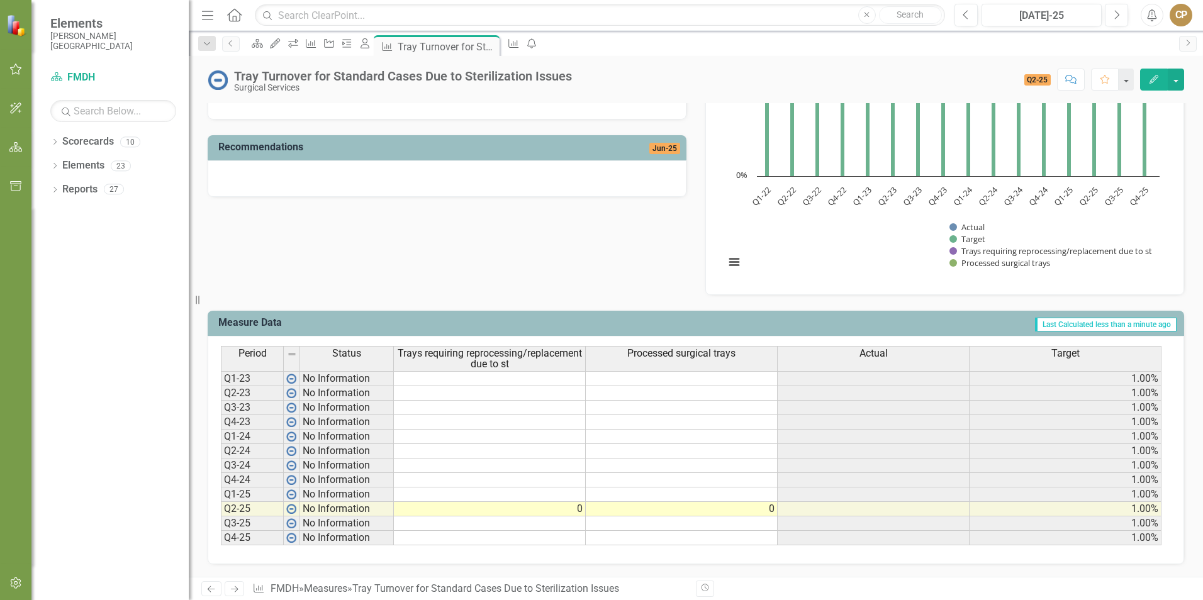
click at [570, 508] on td "0" at bounding box center [490, 509] width 192 height 14
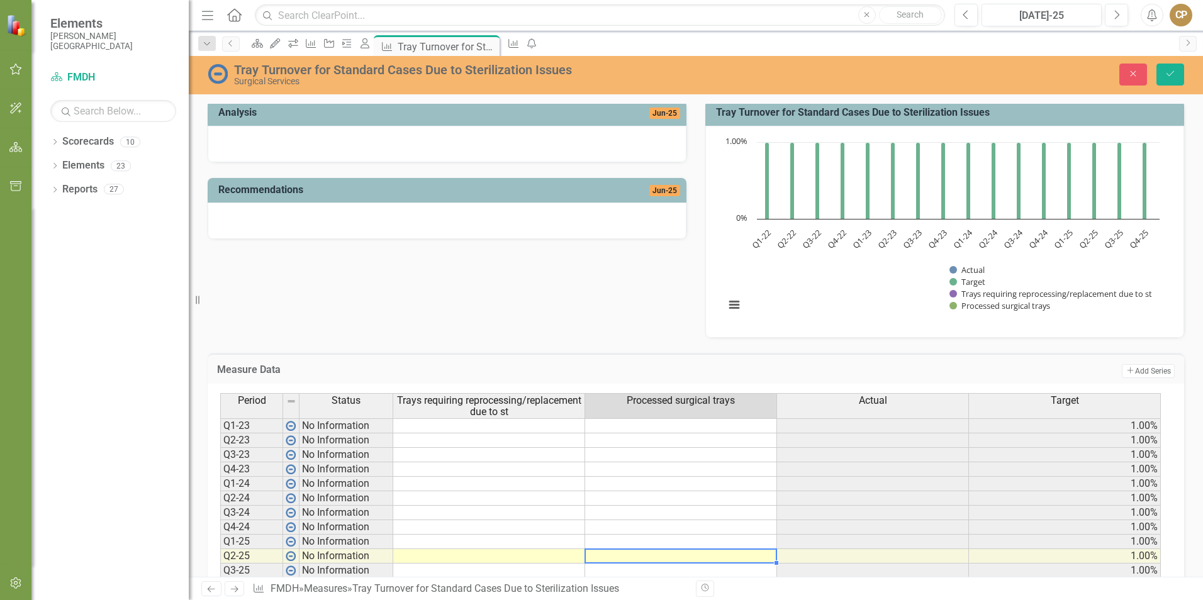
scroll to position [235, 0]
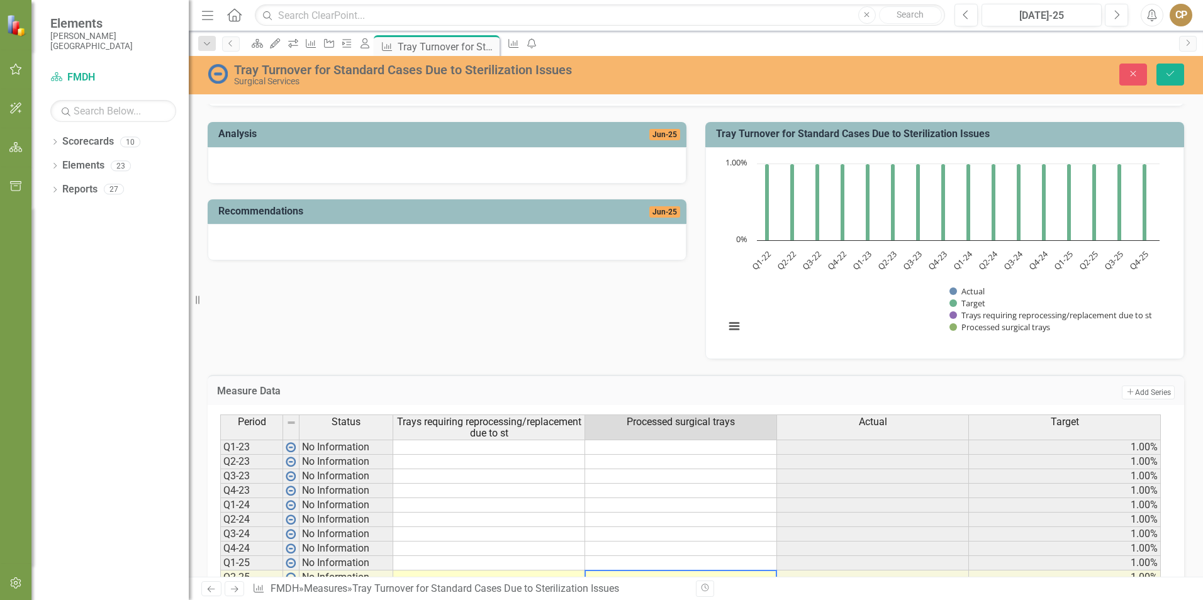
click at [554, 367] on div "Measure Data Add Add Series Period Status Trays requiring reprocessing/replacem…" at bounding box center [696, 496] width 996 height 274
click at [1164, 77] on button "Save" at bounding box center [1171, 75] width 28 height 22
